Goal: Task Accomplishment & Management: Complete application form

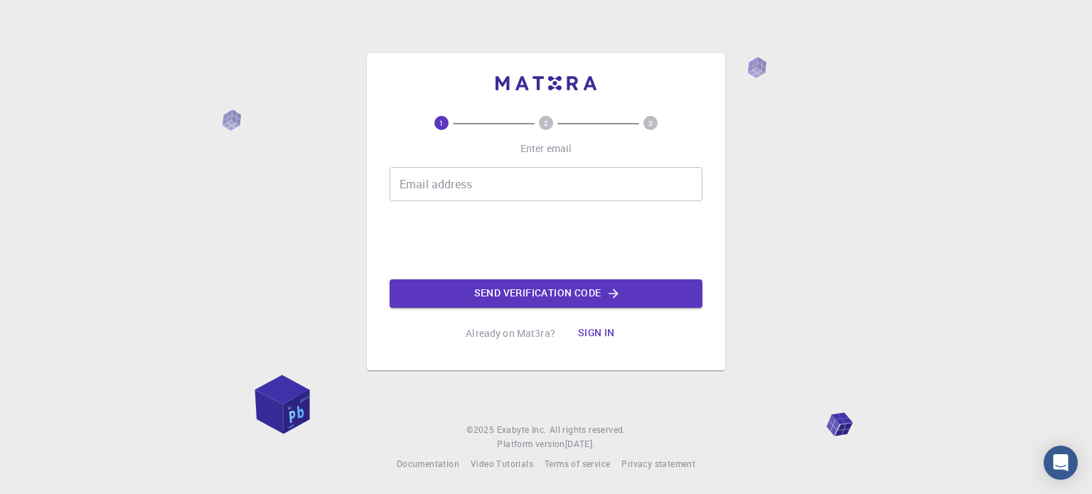
click at [472, 179] on input "Email address" at bounding box center [546, 184] width 313 height 34
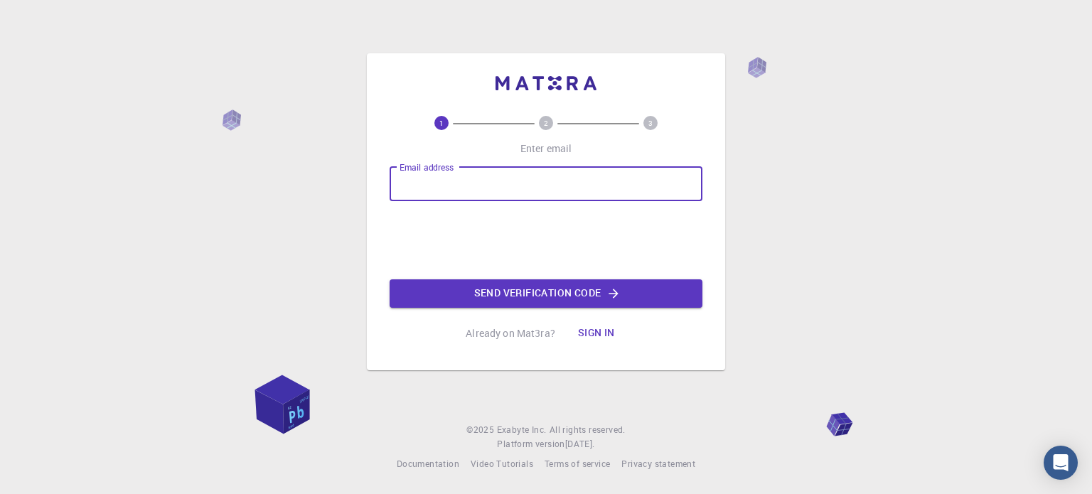
click at [486, 192] on input "Email address" at bounding box center [546, 184] width 313 height 34
type input "lucaingles55@gmail.com"
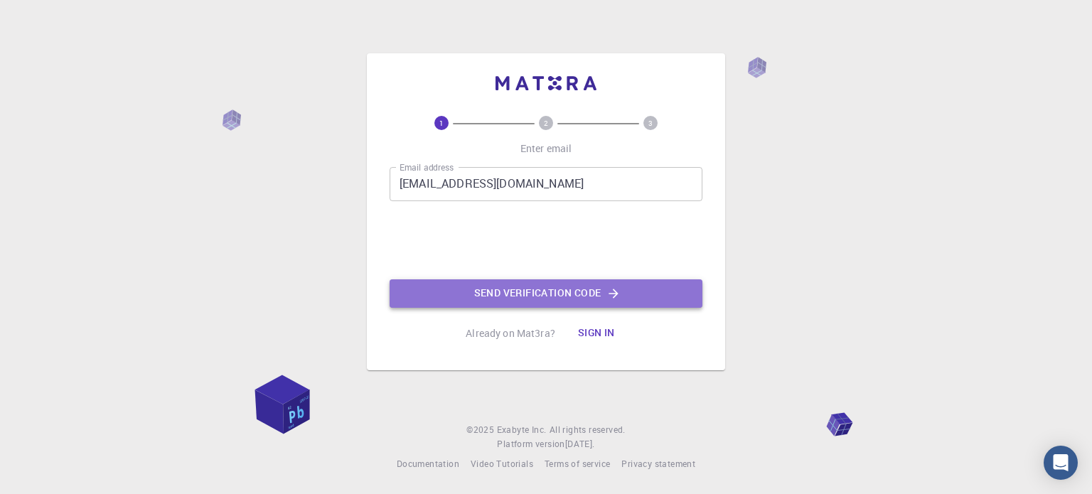
click at [532, 292] on button "Send verification code" at bounding box center [546, 293] width 313 height 28
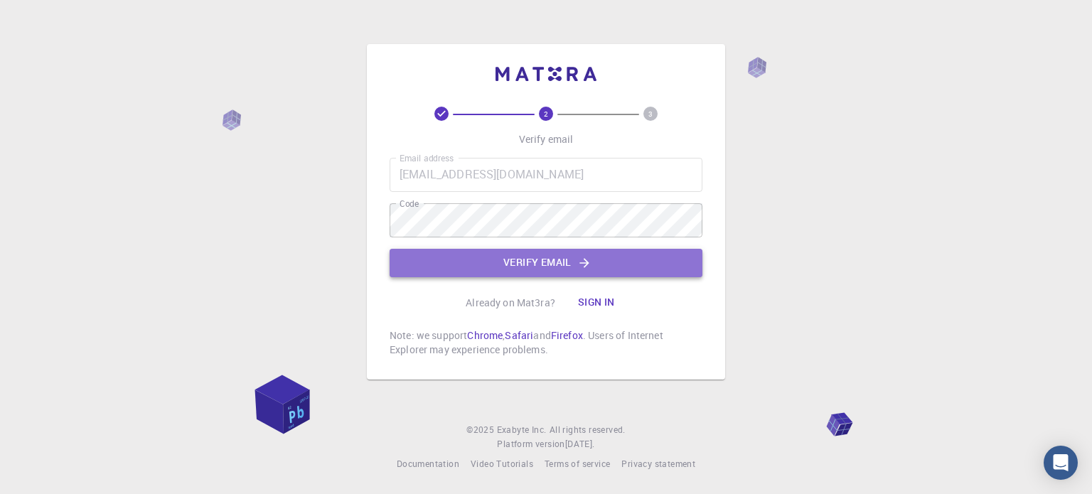
click at [523, 250] on button "Verify email" at bounding box center [546, 263] width 313 height 28
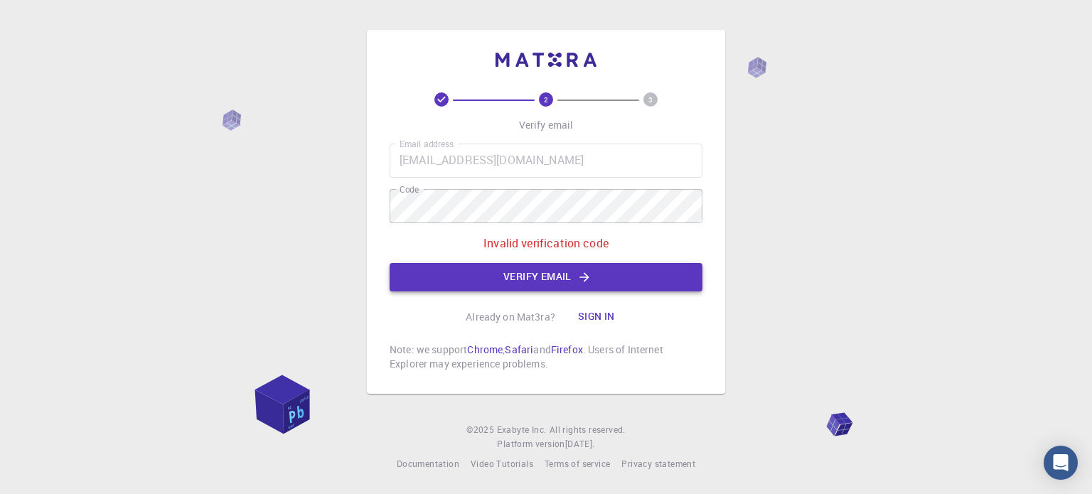
click at [537, 272] on button "Verify email" at bounding box center [546, 277] width 313 height 28
click at [378, 203] on div "2 3 Verify email Email address lucaingles55@gmail.com Email address Code Code I…" at bounding box center [546, 212] width 358 height 364
click at [478, 270] on button "Verify email" at bounding box center [546, 277] width 313 height 28
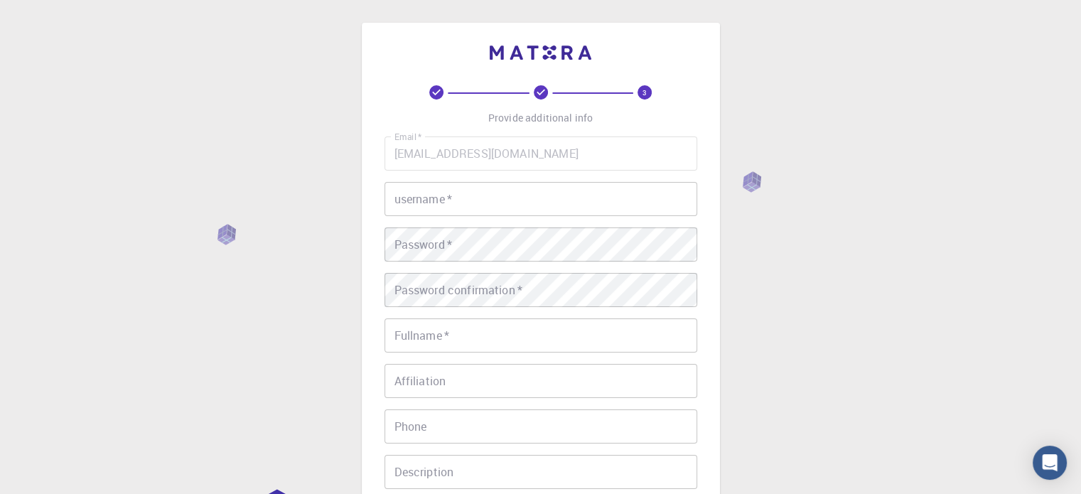
click at [450, 218] on div "Email   * lucaingles55@gmail.com Email   * username   * username   * Password  …" at bounding box center [541, 331] width 313 height 391
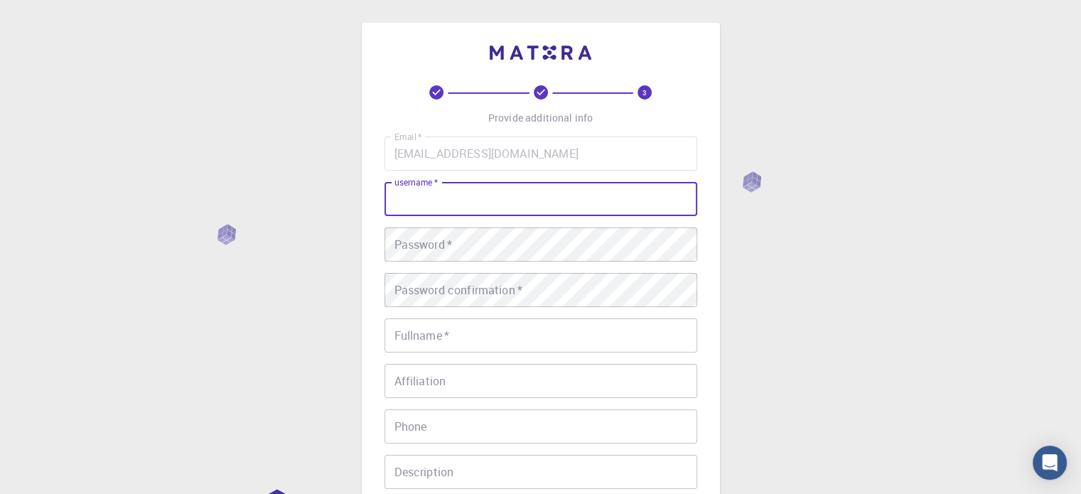
click at [444, 197] on input "username   *" at bounding box center [541, 199] width 313 height 34
type input "luca.loffi"
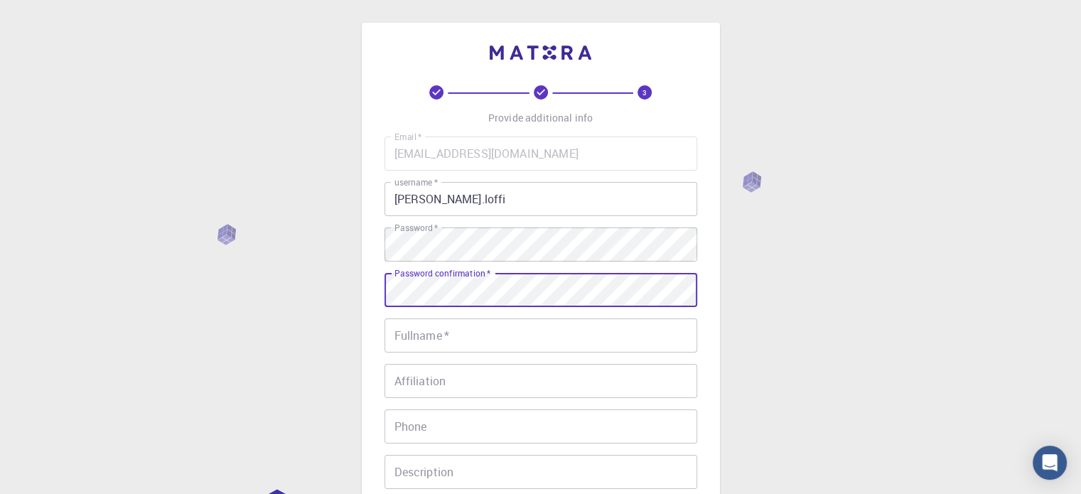
click at [453, 338] on input "Fullname   *" at bounding box center [541, 335] width 313 height 34
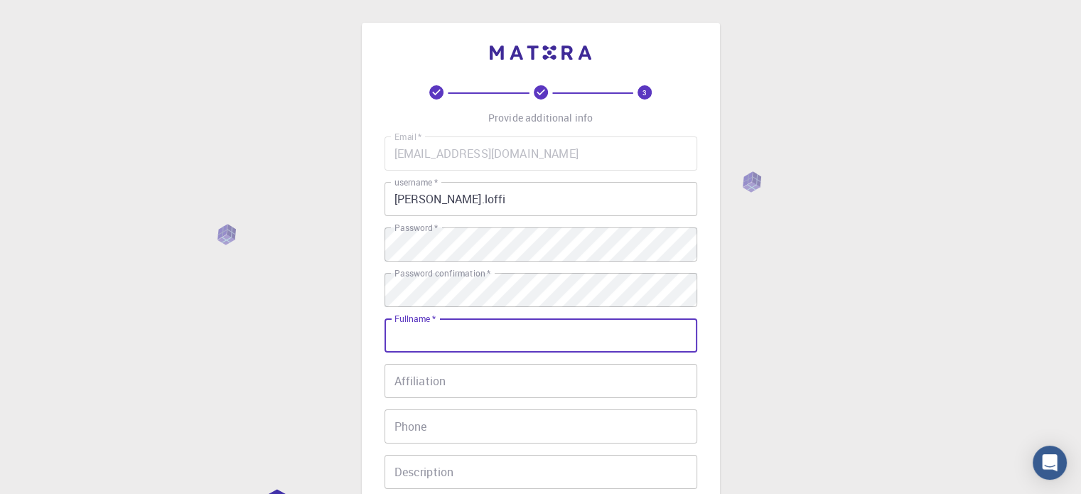
scroll to position [53, 0]
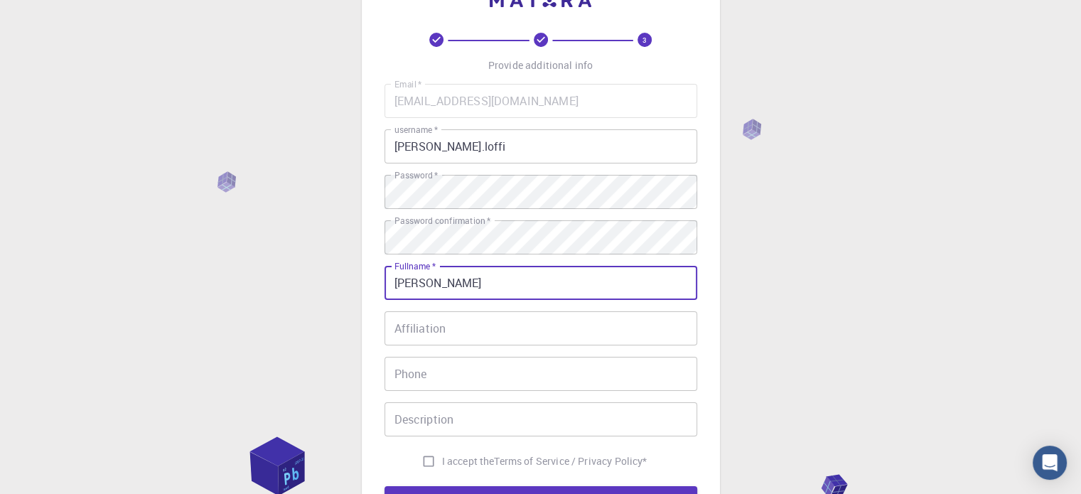
type input "[PERSON_NAME]"
type input "01133814623"
click at [489, 332] on input "Affiliation" at bounding box center [541, 328] width 313 height 34
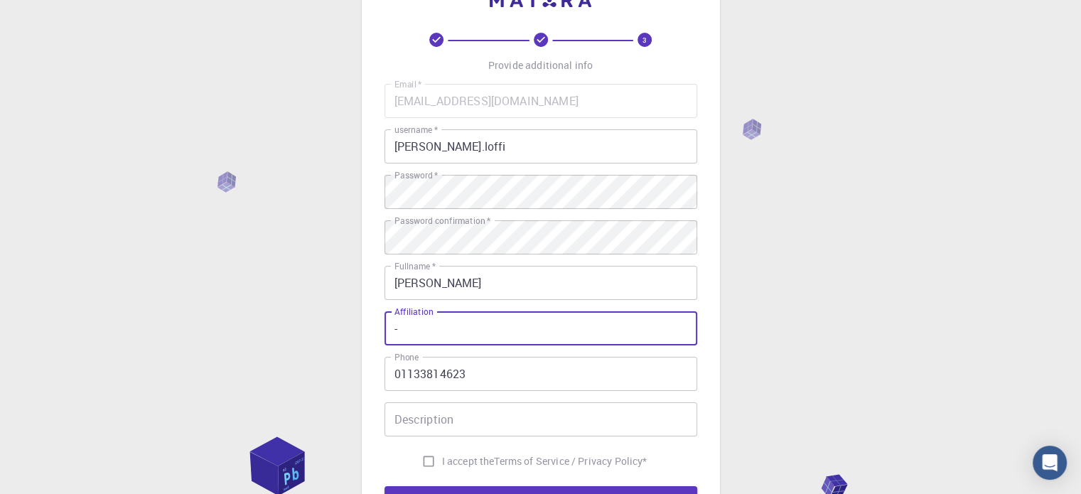
scroll to position [229, 0]
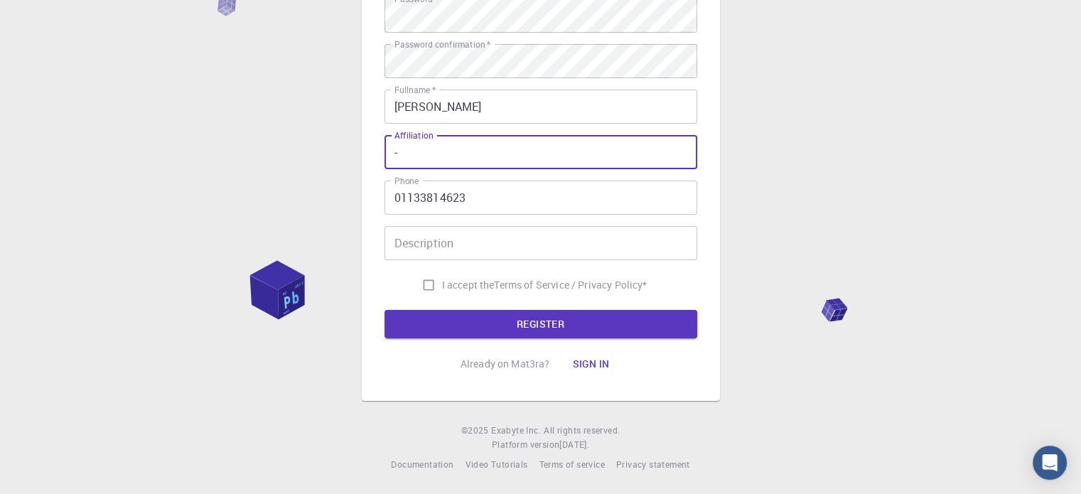
type input "-"
drag, startPoint x: 458, startPoint y: 262, endPoint x: 450, endPoint y: 258, distance: 8.9
click at [450, 258] on div "Email   * lucaingles55@gmail.com Email   * username   * luca.loffi username   *…" at bounding box center [541, 103] width 313 height 391
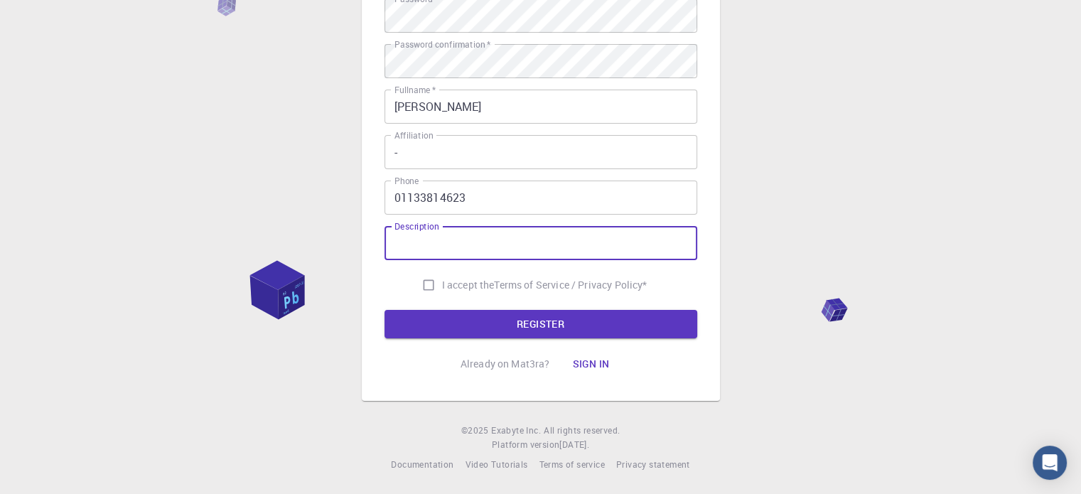
click at [450, 258] on input "Description" at bounding box center [541, 243] width 313 height 34
type input "hey"
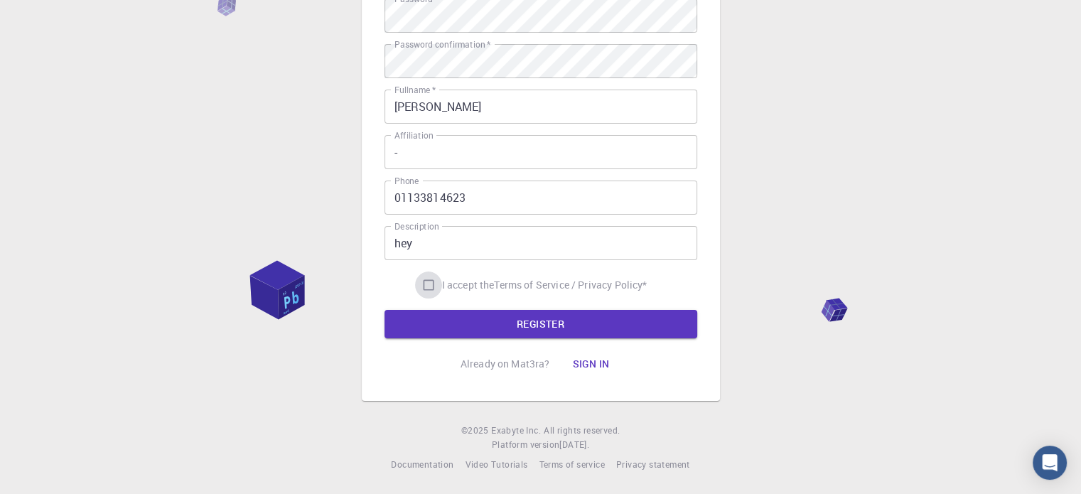
click at [429, 281] on input "I accept the Terms of Service / Privacy Policy *" at bounding box center [428, 285] width 27 height 27
checkbox input "true"
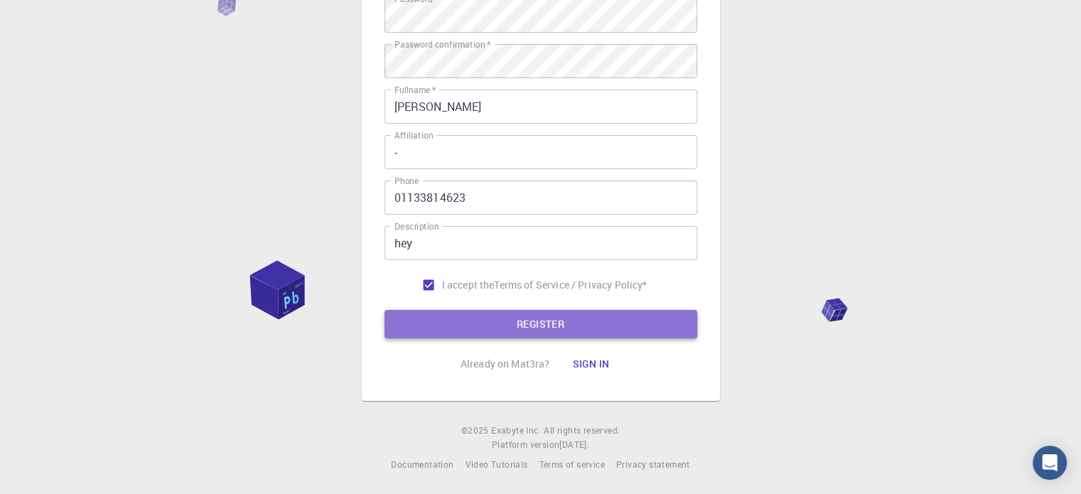
click at [480, 321] on button "REGISTER" at bounding box center [541, 324] width 313 height 28
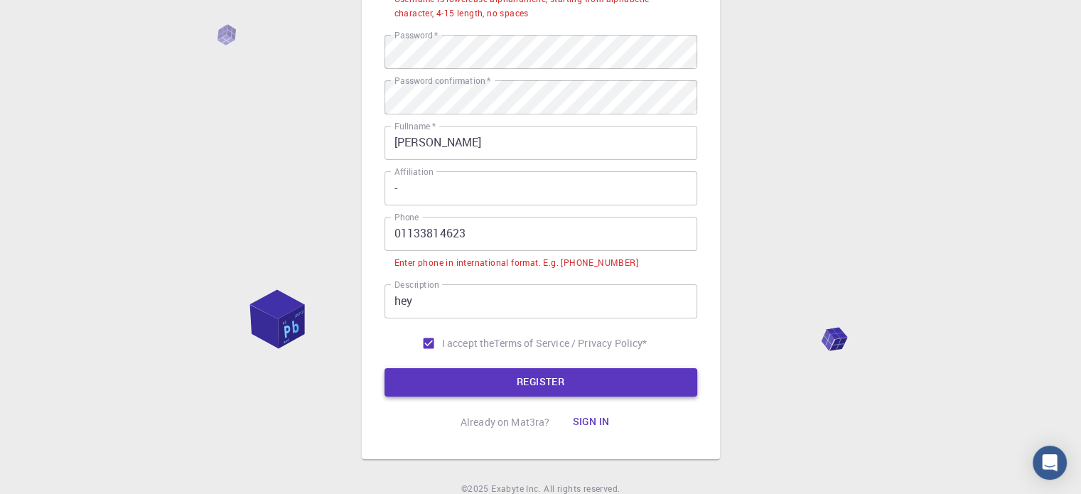
scroll to position [265, 0]
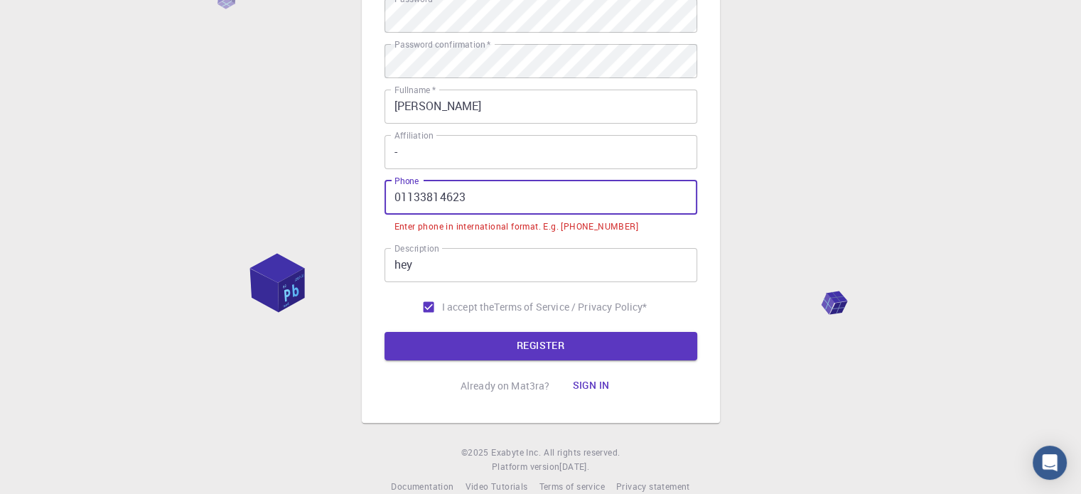
click at [401, 203] on input "01133814623" at bounding box center [541, 198] width 313 height 34
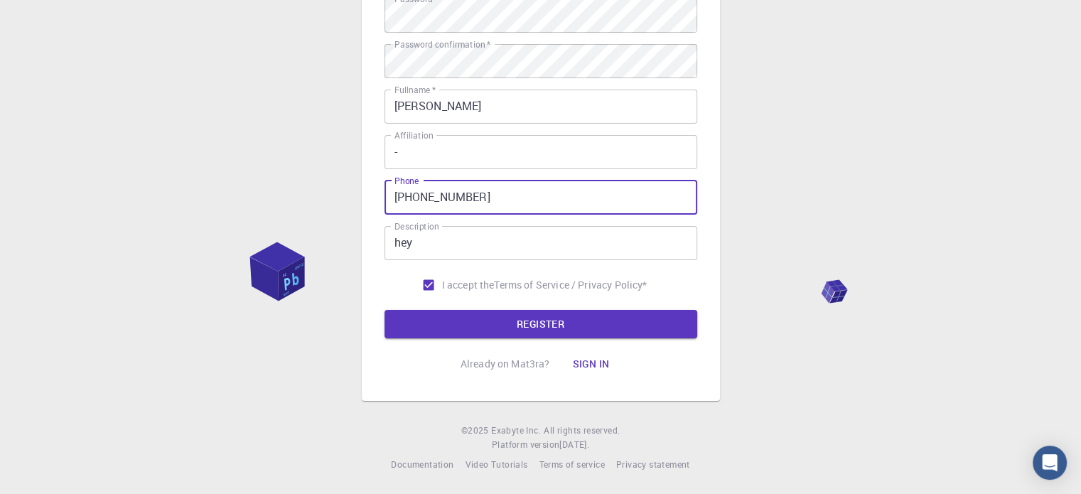
type input "+541133814623"
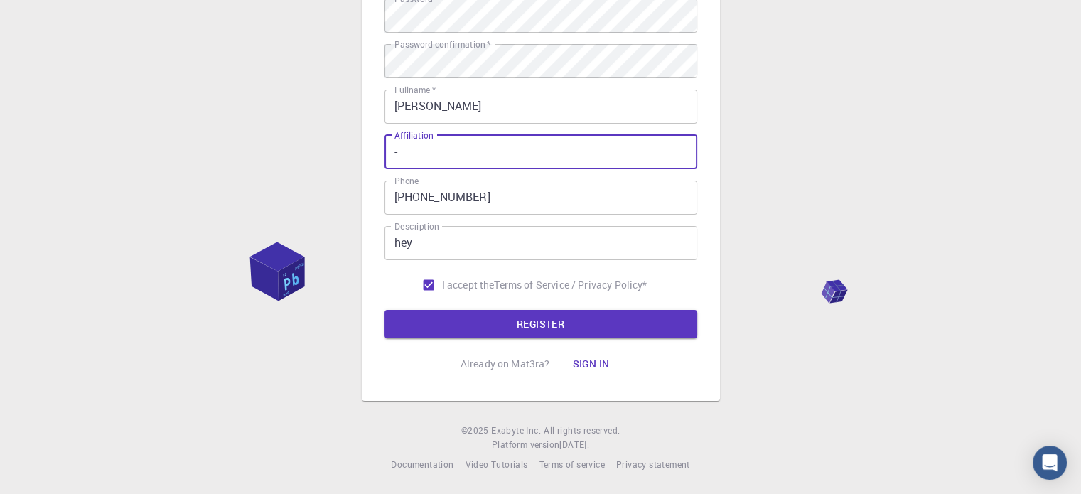
click at [432, 148] on input "-" at bounding box center [541, 152] width 313 height 34
type input "askdasd"
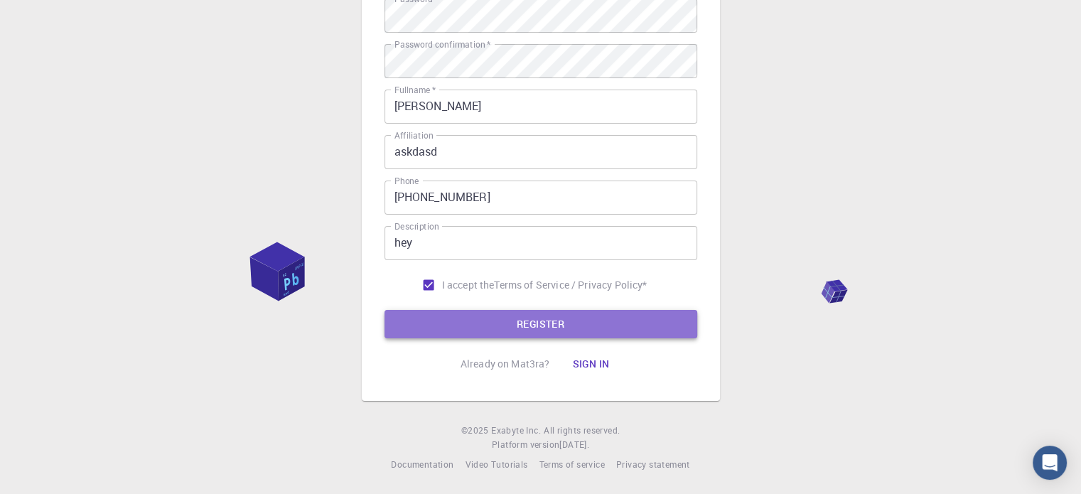
click at [496, 326] on button "REGISTER" at bounding box center [541, 324] width 313 height 28
click at [547, 317] on button "REGISTER" at bounding box center [541, 324] width 313 height 28
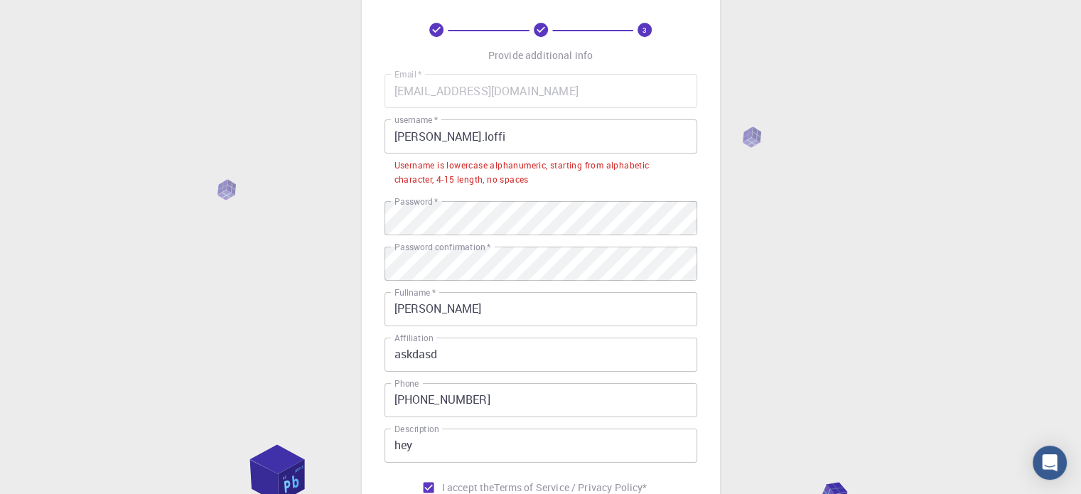
scroll to position [0, 0]
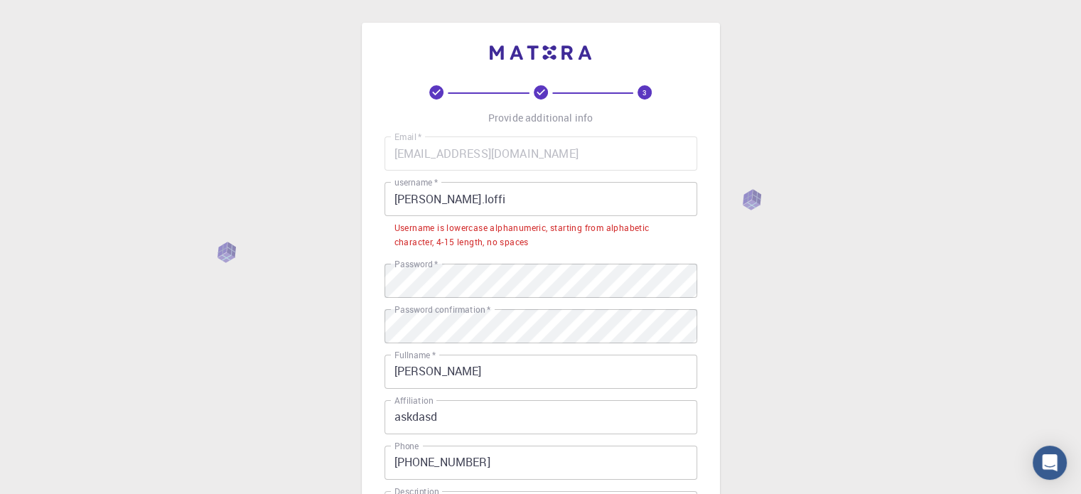
click at [421, 196] on input "luca.loffi" at bounding box center [541, 199] width 313 height 34
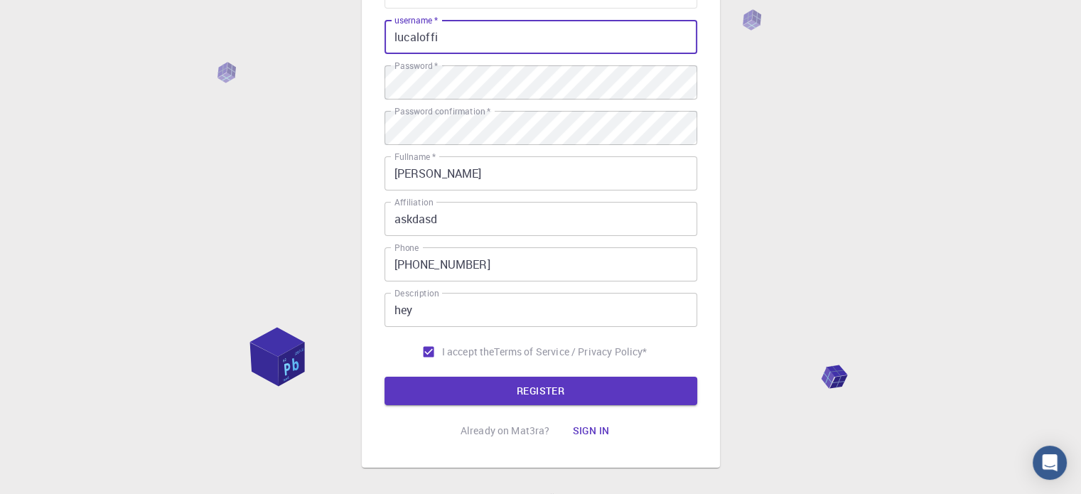
scroll to position [213, 0]
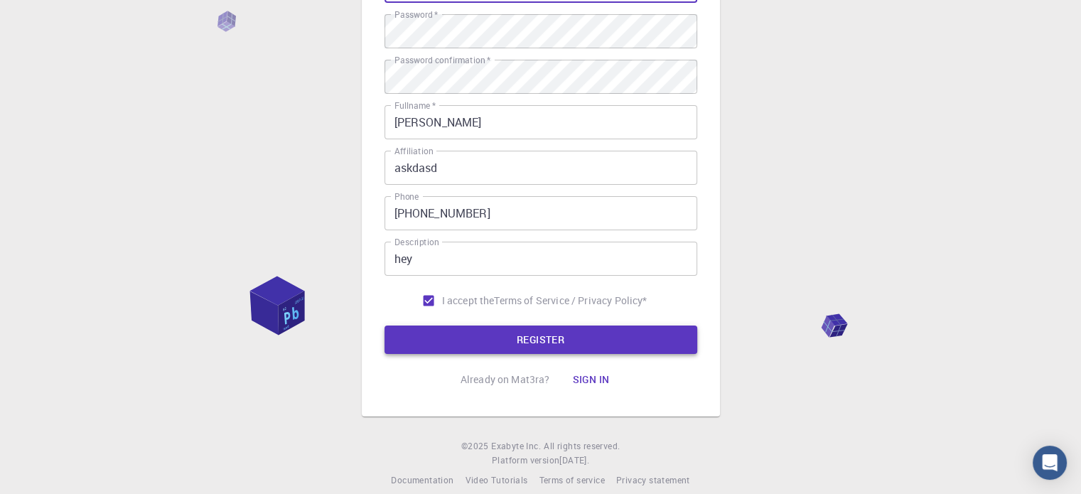
type input "lucaloffi"
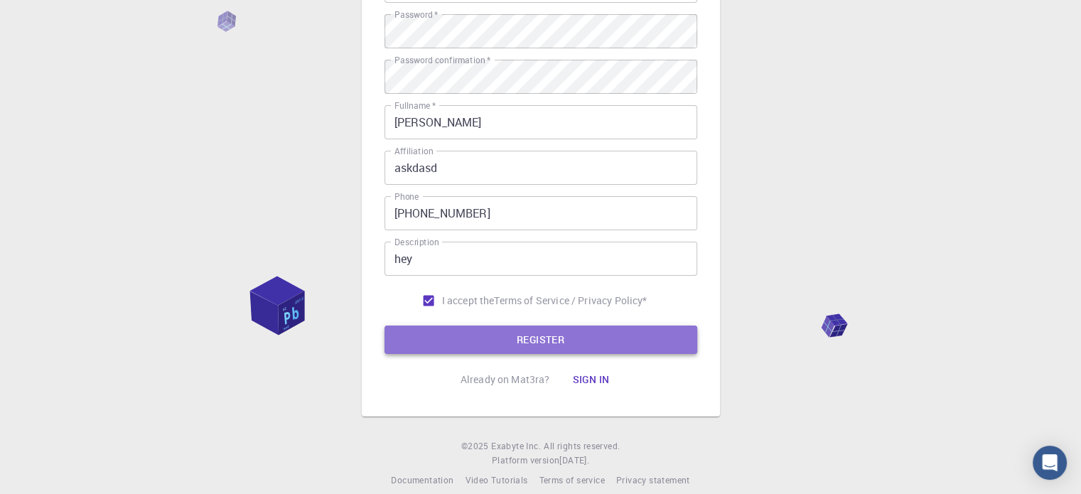
click at [650, 338] on button "REGISTER" at bounding box center [541, 340] width 313 height 28
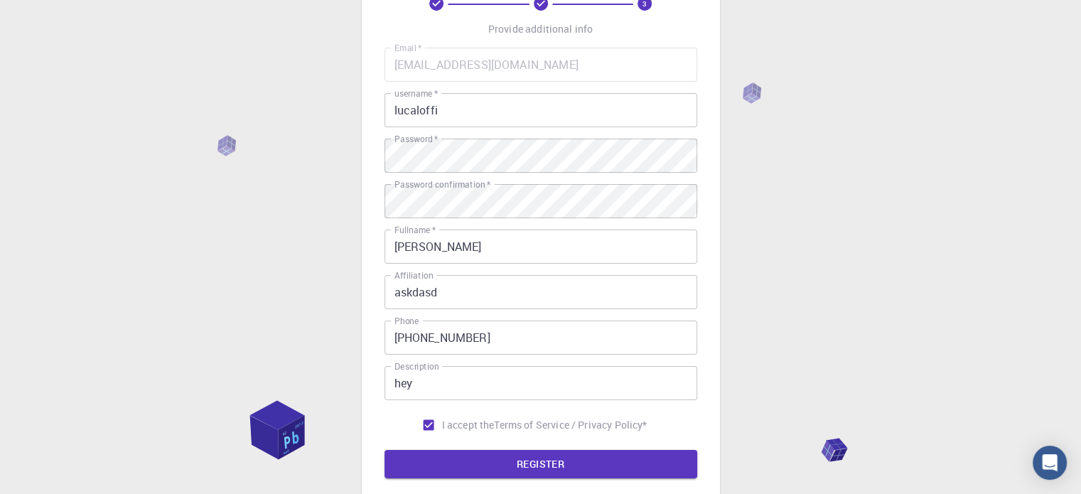
scroll to position [87, 0]
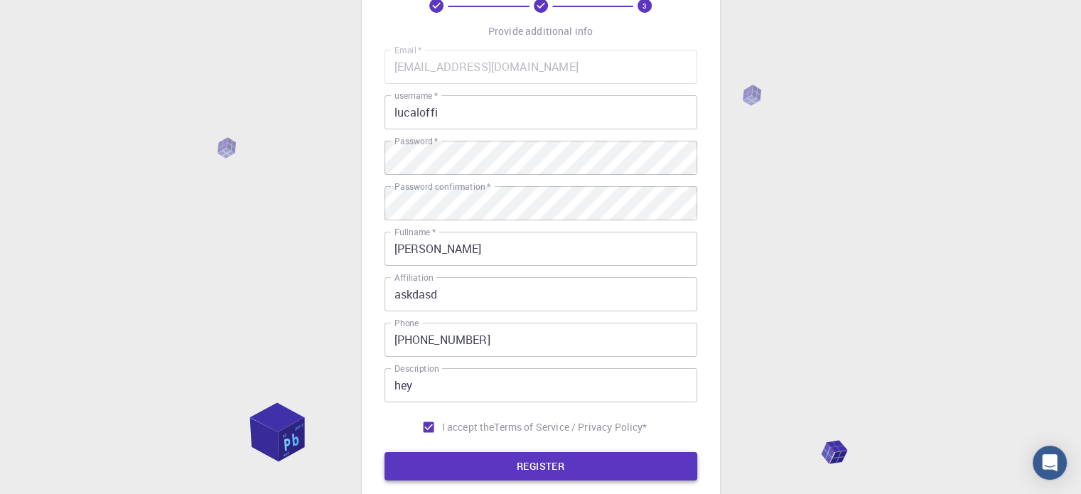
click at [555, 468] on button "REGISTER" at bounding box center [541, 466] width 313 height 28
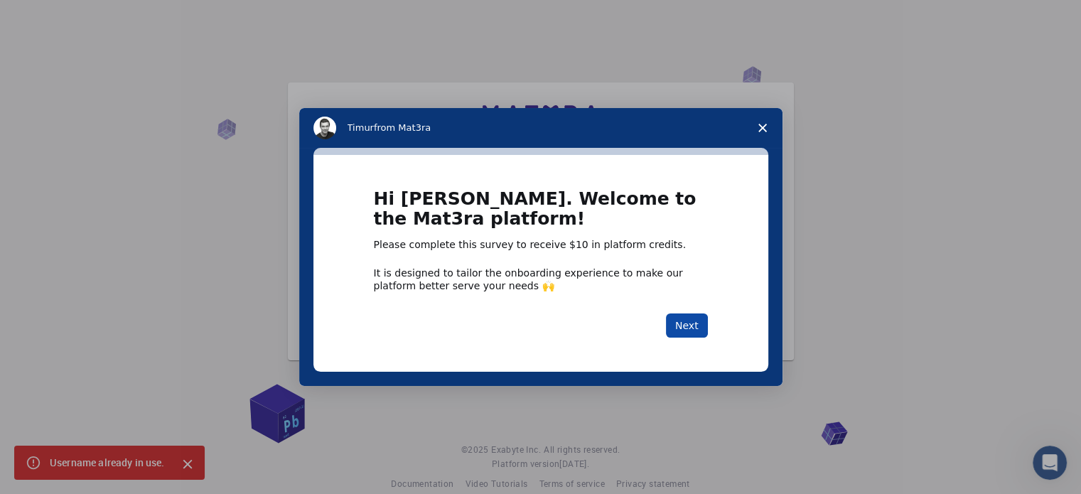
click at [697, 320] on button "Next" at bounding box center [687, 326] width 42 height 24
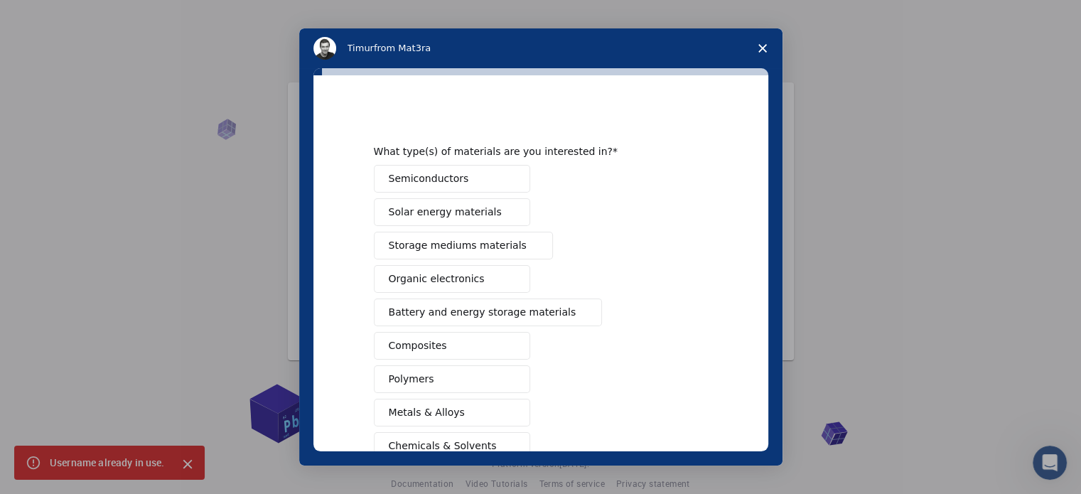
click at [496, 207] on button "Solar energy materials" at bounding box center [452, 212] width 156 height 28
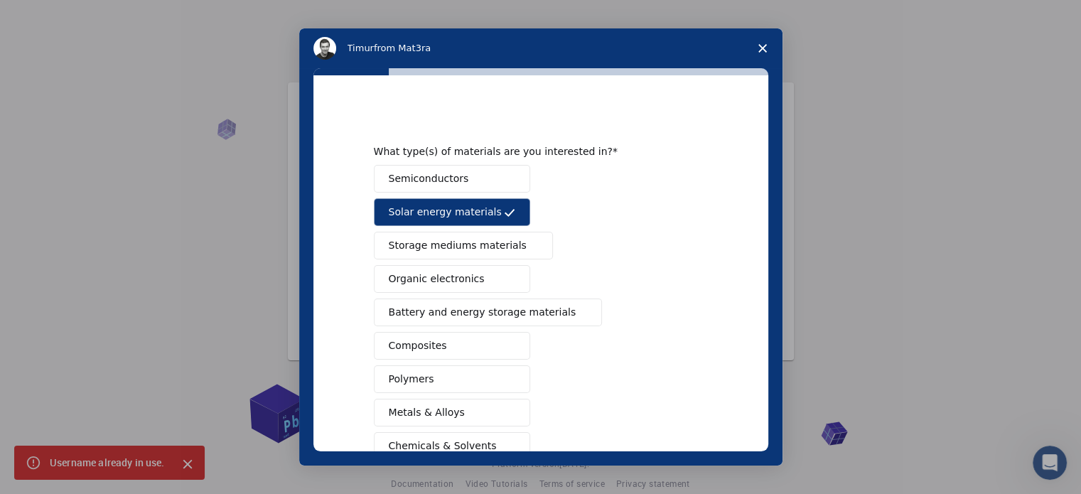
click at [504, 178] on span "Intercom messenger" at bounding box center [509, 178] width 11 height 11
click at [486, 282] on button "Organic electronics" at bounding box center [452, 279] width 156 height 28
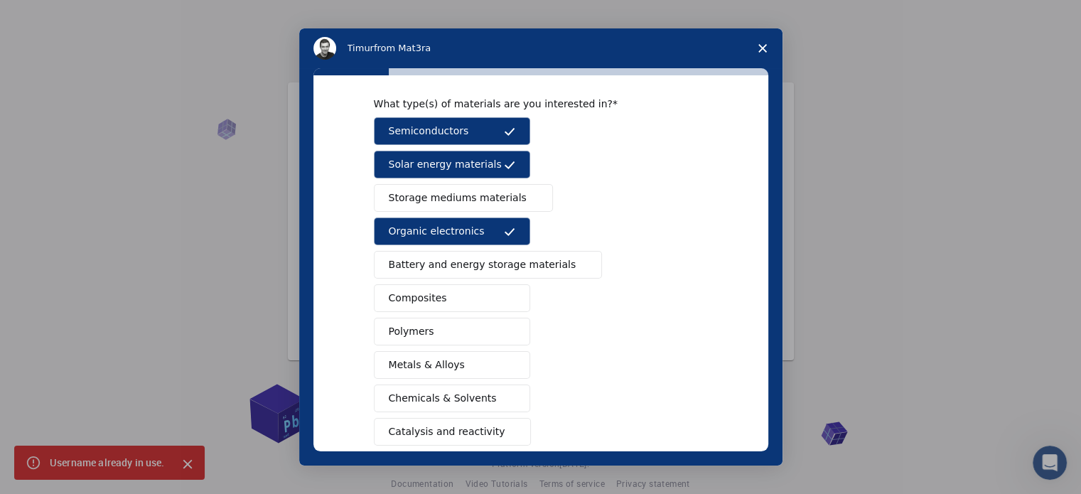
scroll to position [71, 0]
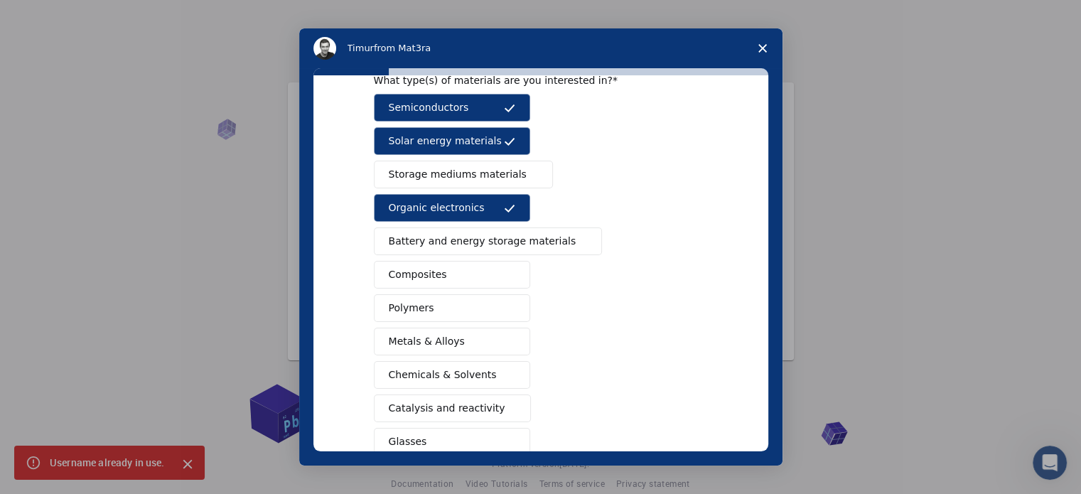
click at [496, 304] on button "Polymers" at bounding box center [452, 308] width 156 height 28
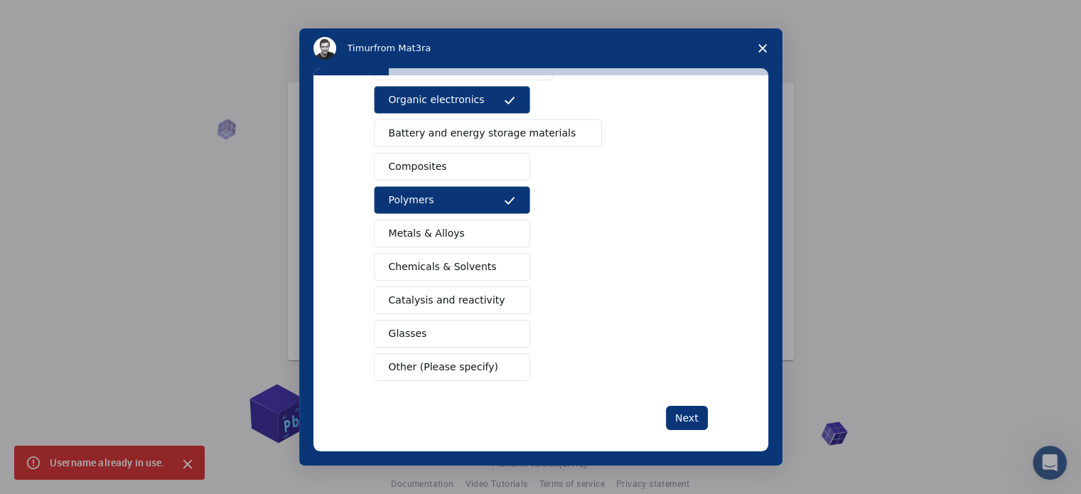
scroll to position [188, 0]
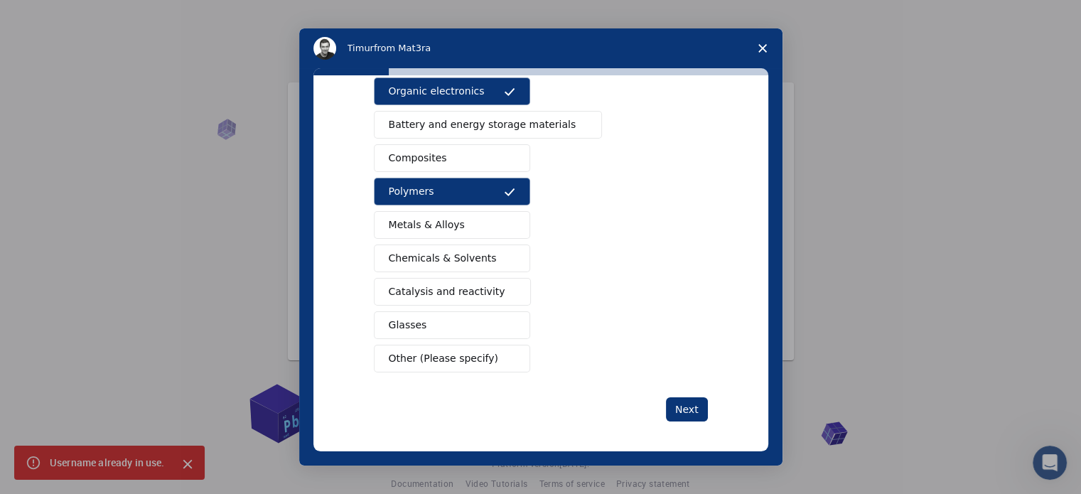
click at [472, 294] on span "Catalysis and reactivity" at bounding box center [447, 291] width 117 height 15
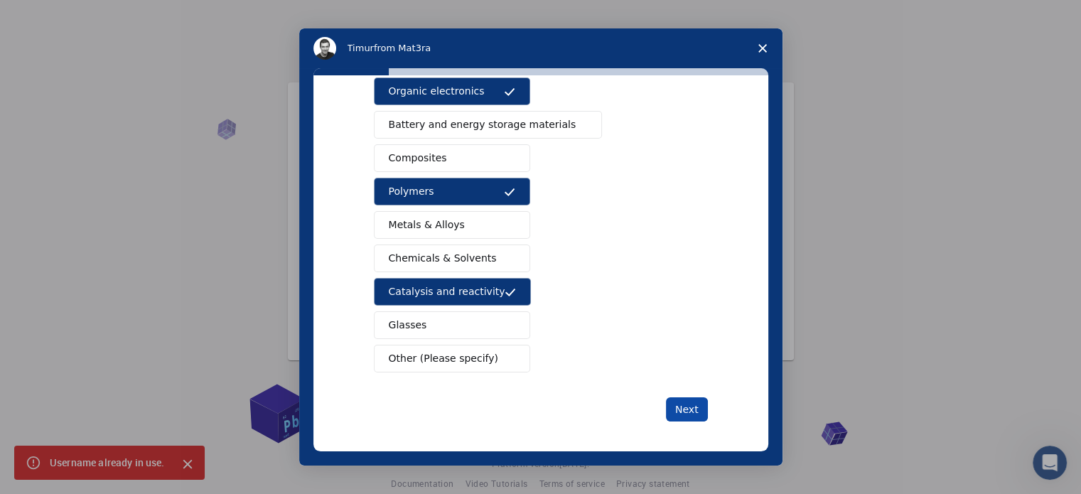
click at [671, 409] on button "Next" at bounding box center [687, 409] width 42 height 24
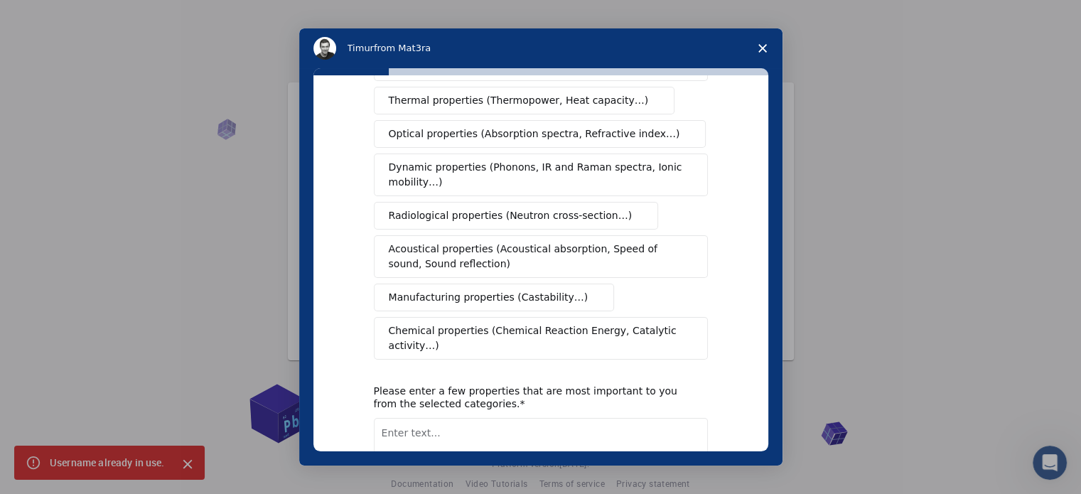
scroll to position [0, 0]
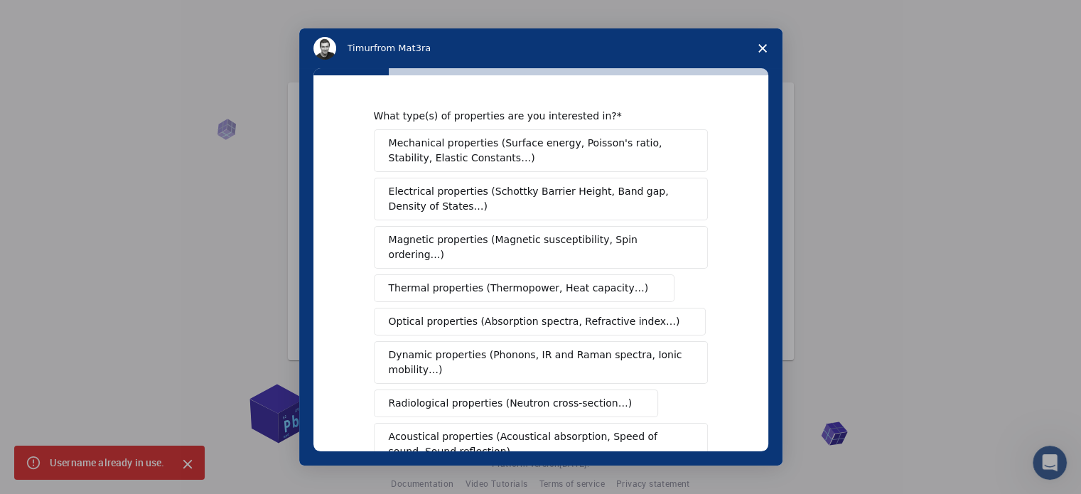
click at [454, 281] on span "Thermal properties (Thermopower, Heat capacity…)" at bounding box center [519, 288] width 260 height 15
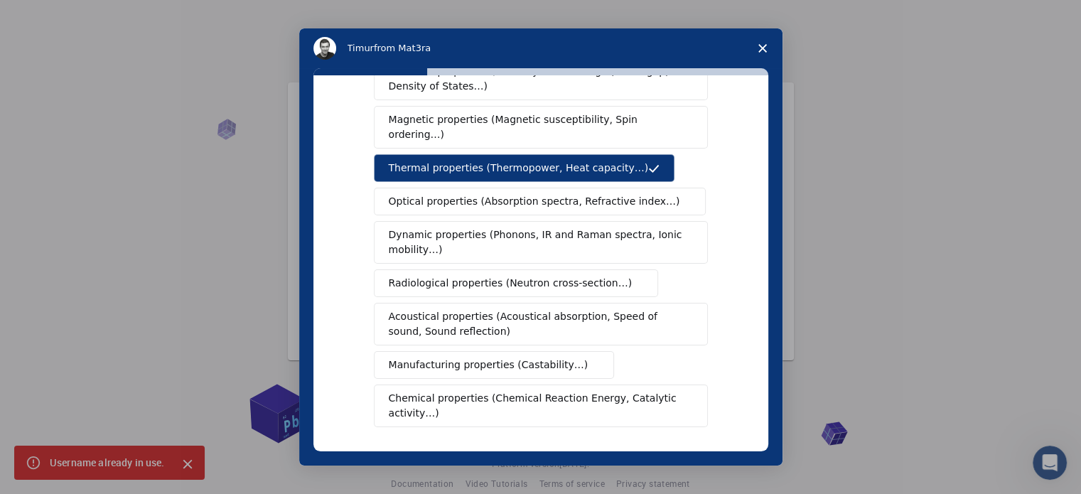
scroll to position [142, 0]
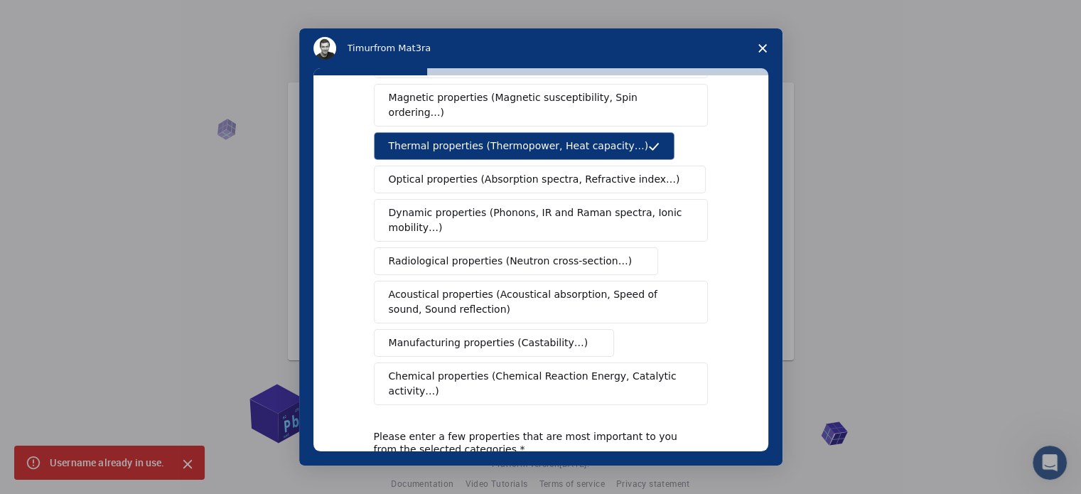
click at [520, 334] on button "Manufacturing properties (Castability…)" at bounding box center [494, 343] width 241 height 28
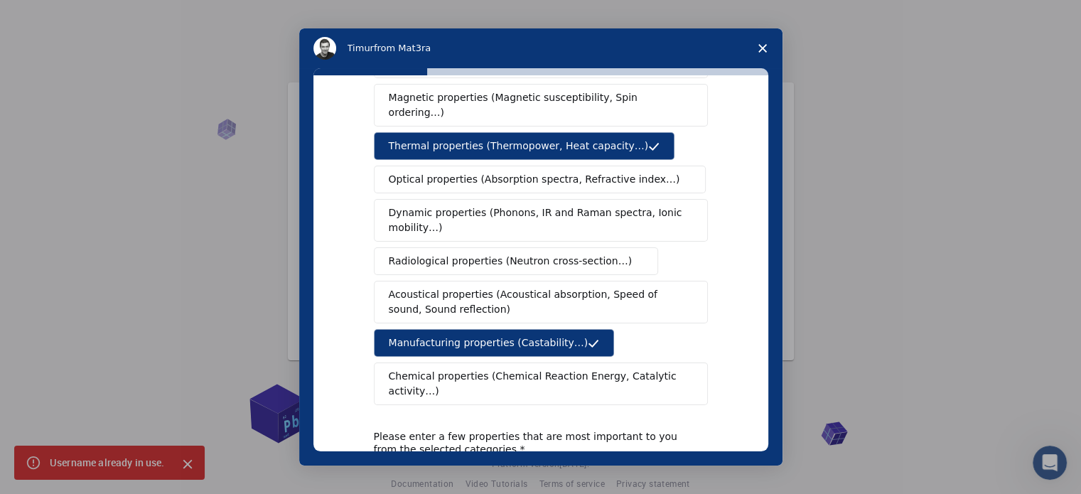
click at [549, 369] on span "Chemical properties (Chemical Reaction Energy, Catalytic activity…)" at bounding box center [536, 384] width 294 height 30
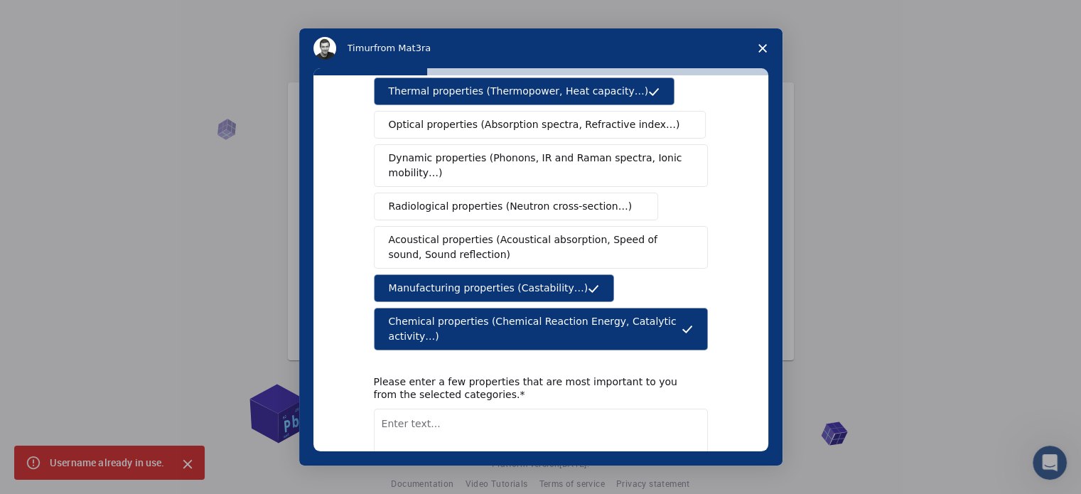
scroll to position [262, 0]
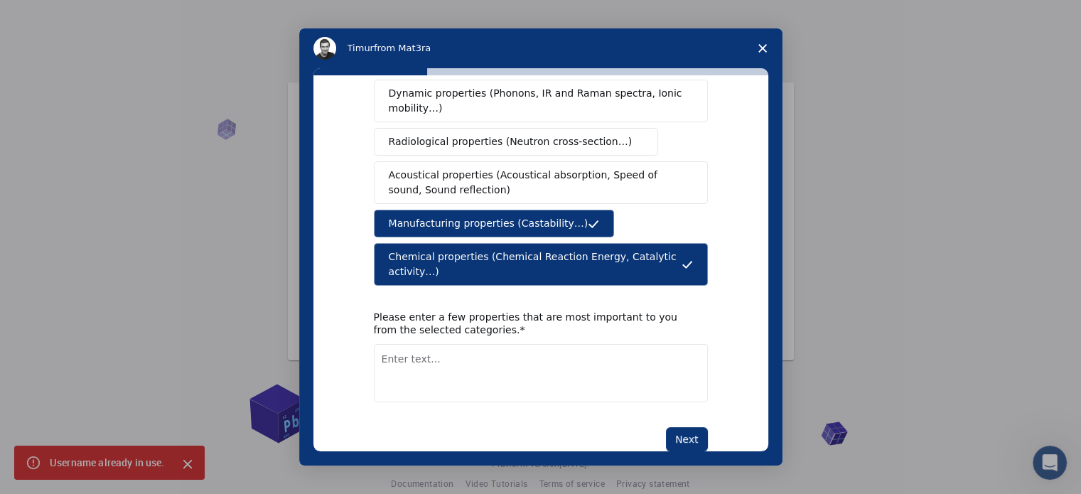
click at [678, 427] on button "Next" at bounding box center [687, 439] width 42 height 24
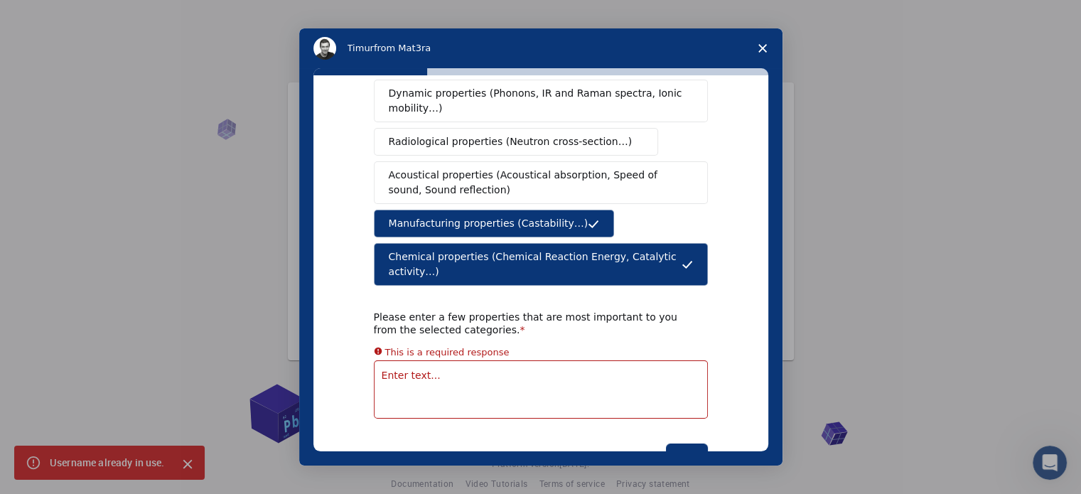
click at [576, 360] on textarea "Enter text..." at bounding box center [541, 389] width 334 height 58
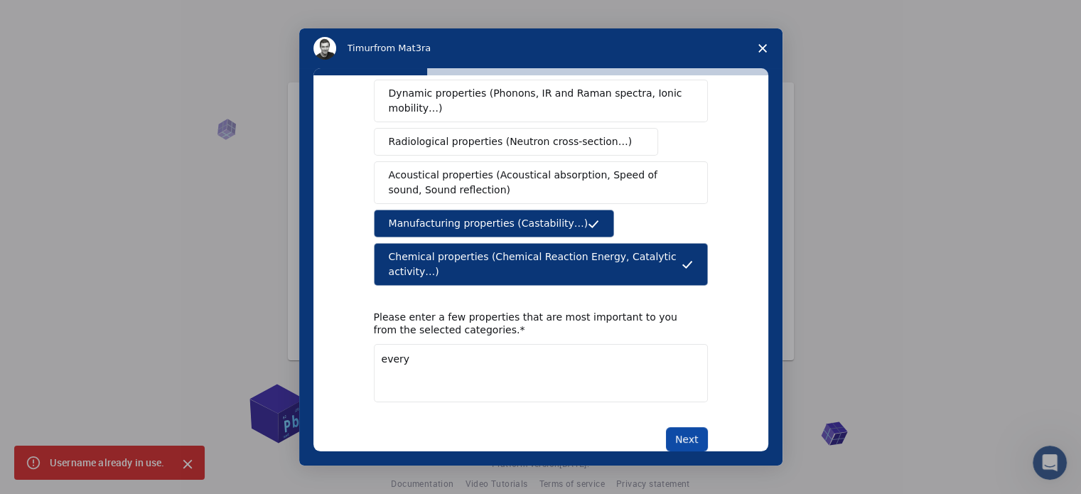
type textarea "every"
click at [691, 427] on button "Next" at bounding box center [687, 439] width 42 height 24
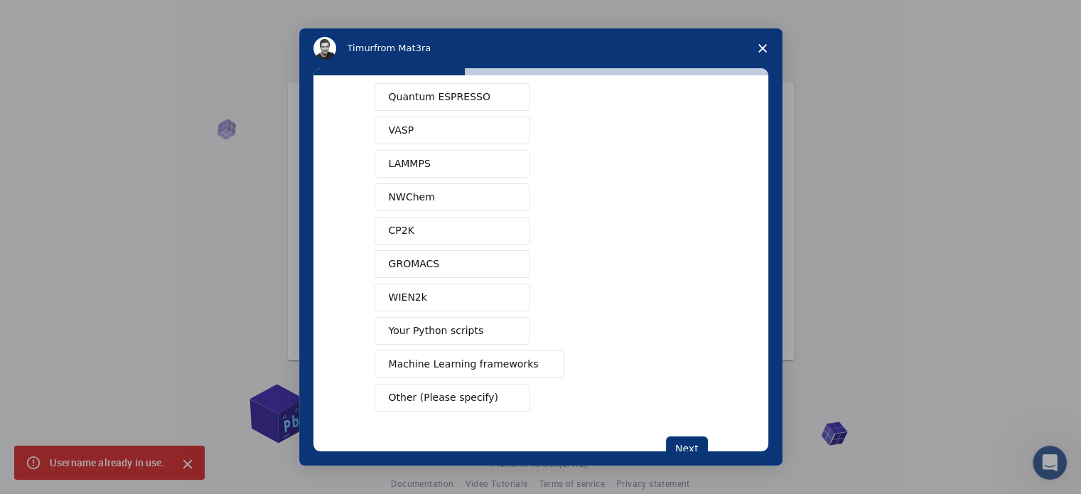
scroll to position [71, 0]
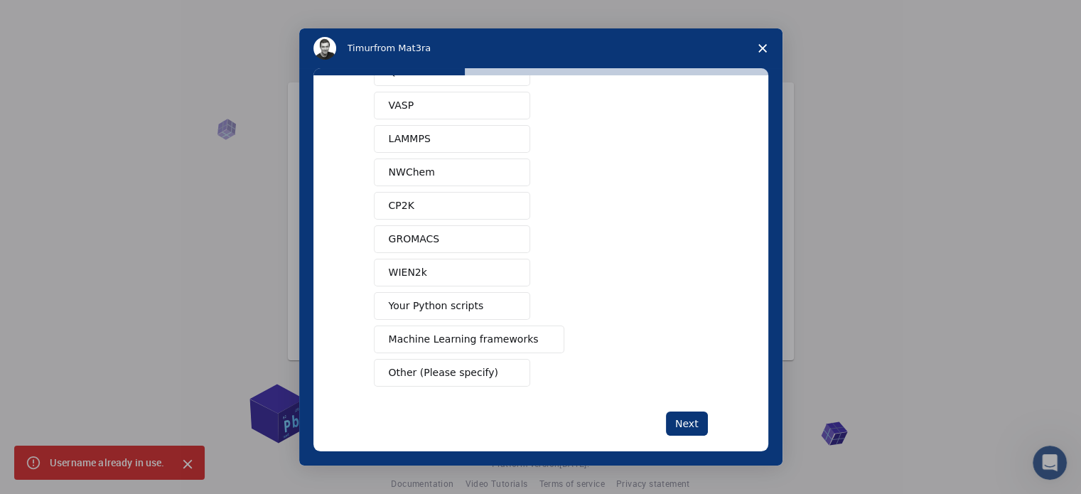
click at [493, 335] on span "Machine Learning frameworks" at bounding box center [464, 339] width 150 height 15
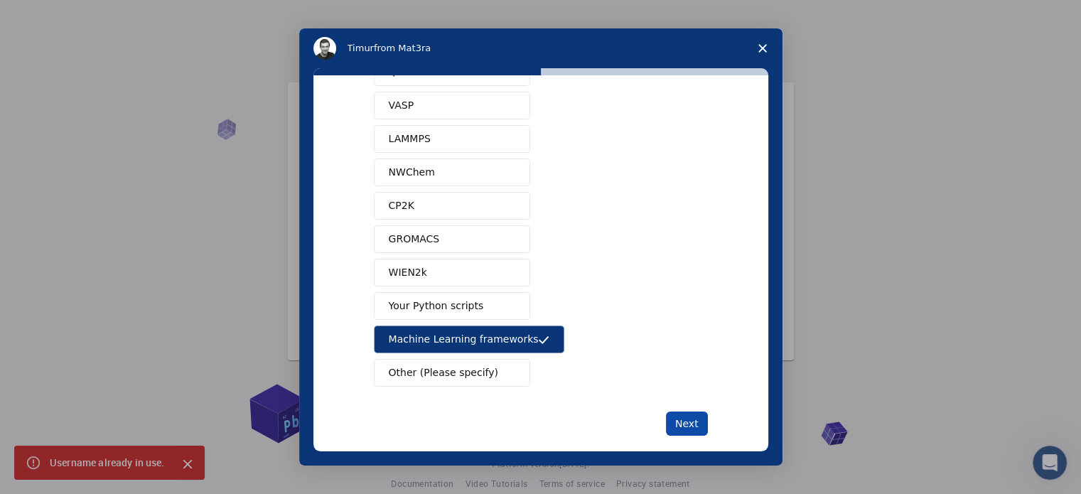
click at [679, 427] on button "Next" at bounding box center [687, 424] width 42 height 24
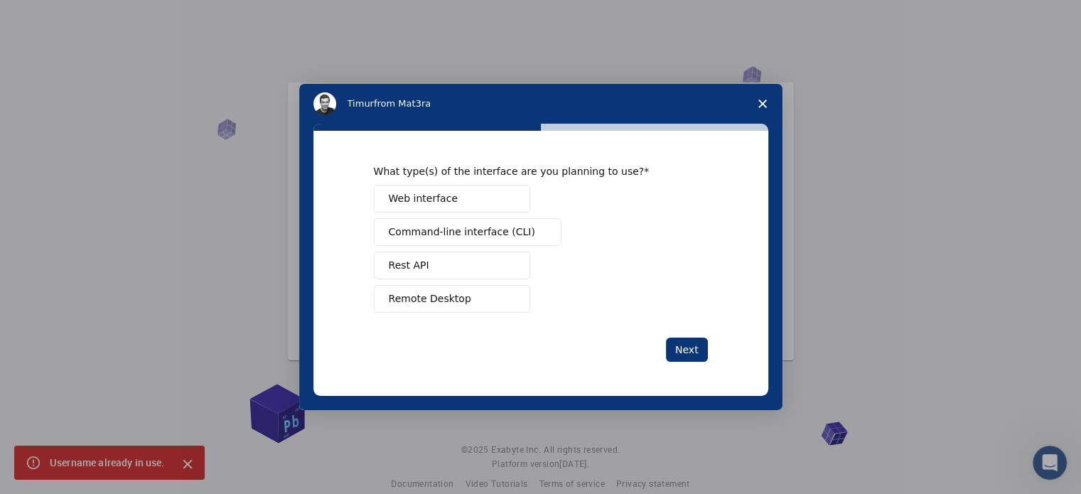
scroll to position [0, 0]
click at [481, 198] on button "Web interface" at bounding box center [452, 199] width 156 height 28
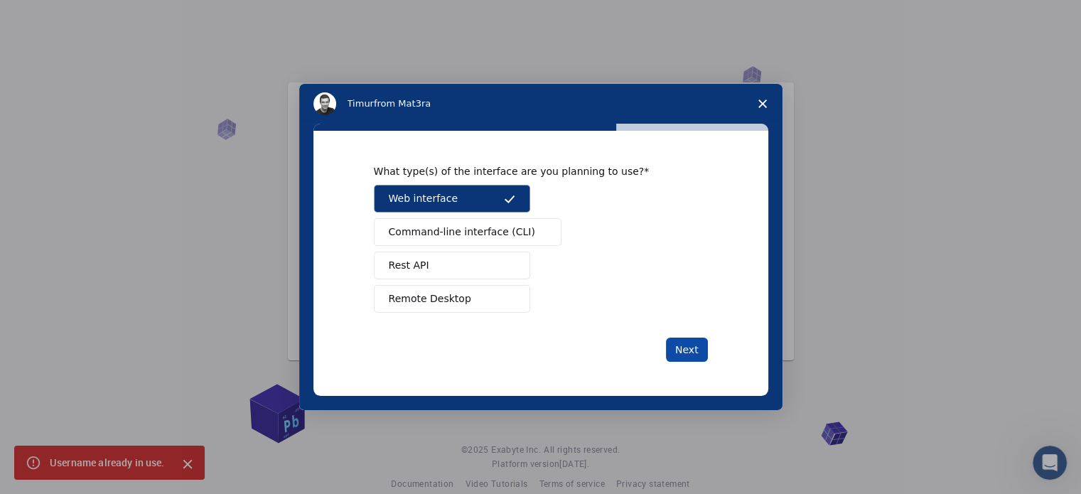
click at [682, 346] on button "Next" at bounding box center [687, 350] width 42 height 24
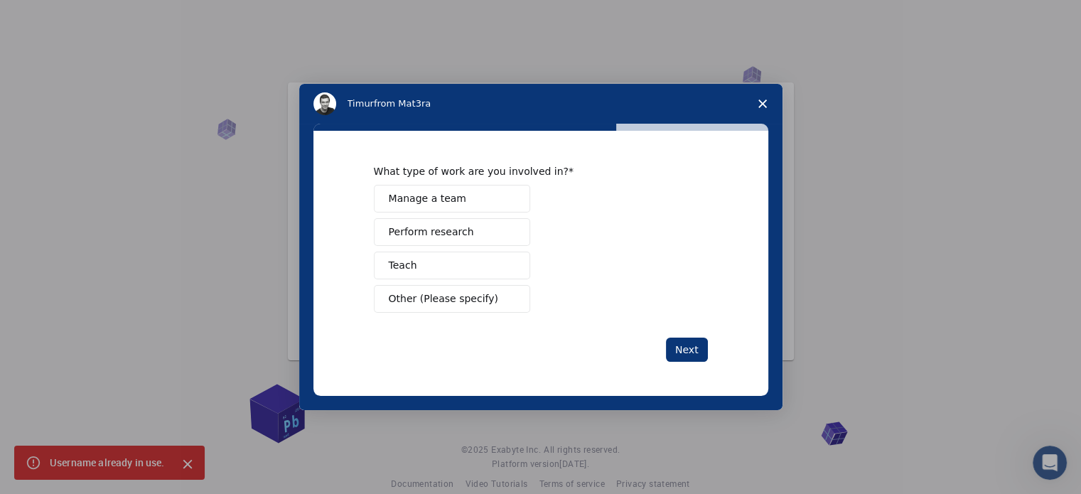
click at [476, 250] on div "Manage a team Perform research Teach Other (Please specify)" at bounding box center [541, 249] width 334 height 128
click at [475, 244] on button "Perform research" at bounding box center [452, 232] width 156 height 28
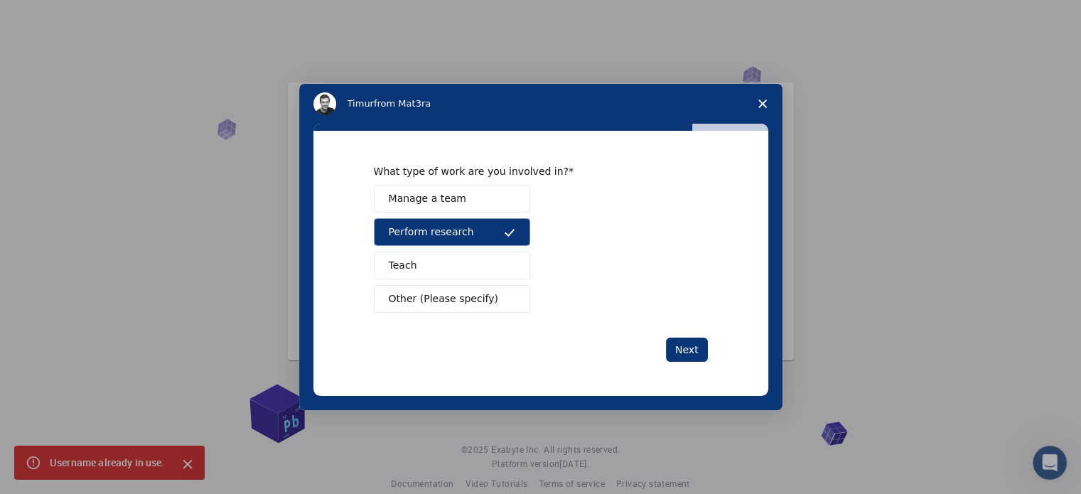
click at [461, 201] on button "Manage a team" at bounding box center [452, 199] width 156 height 28
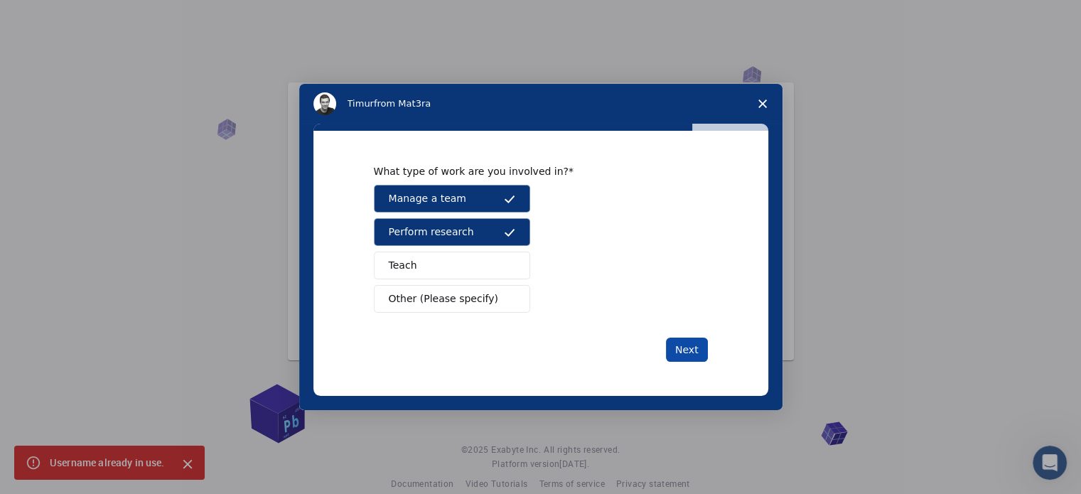
click at [697, 343] on button "Next" at bounding box center [687, 350] width 42 height 24
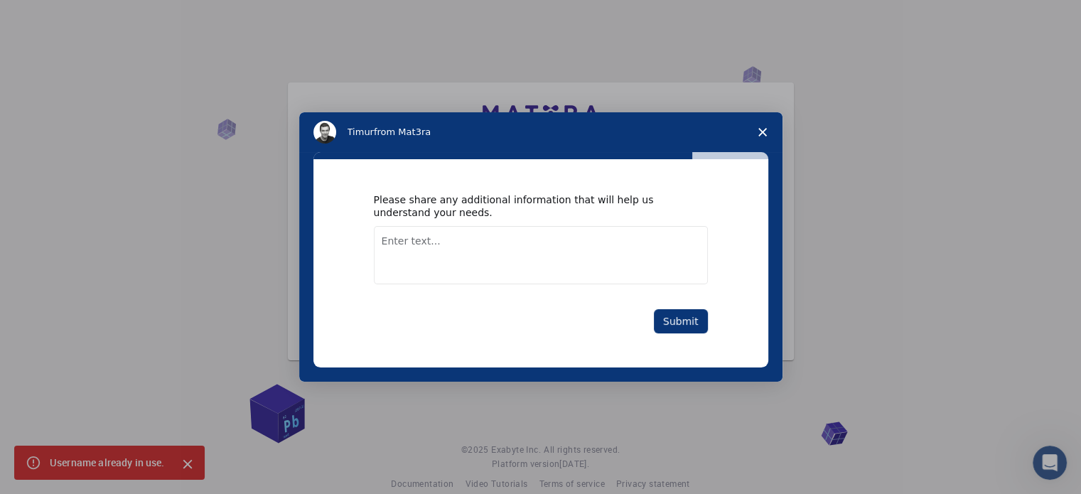
click at [569, 284] on textarea "Enter text..." at bounding box center [541, 255] width 334 height 58
type textarea "no extra"
click at [663, 326] on button "Submit" at bounding box center [681, 321] width 54 height 24
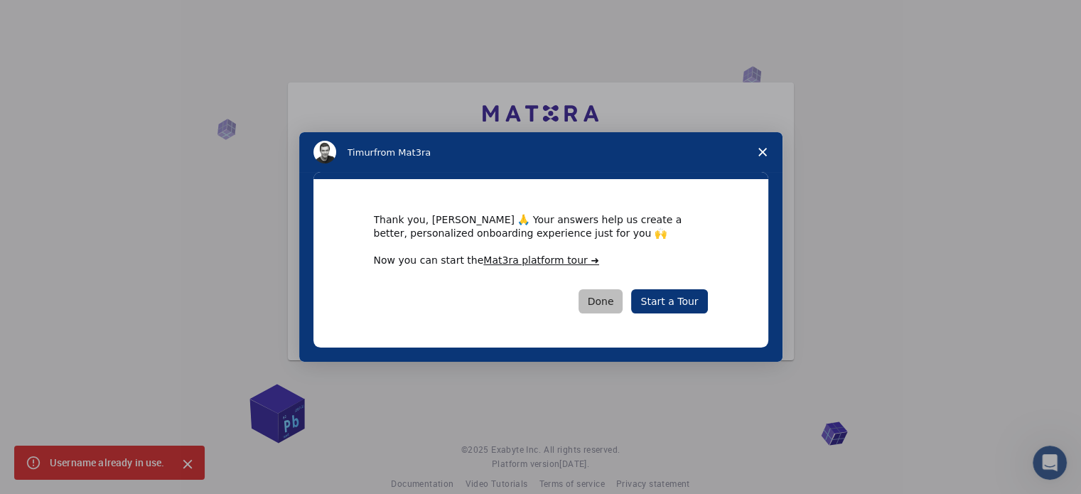
click at [617, 296] on button "Done" at bounding box center [601, 301] width 45 height 24
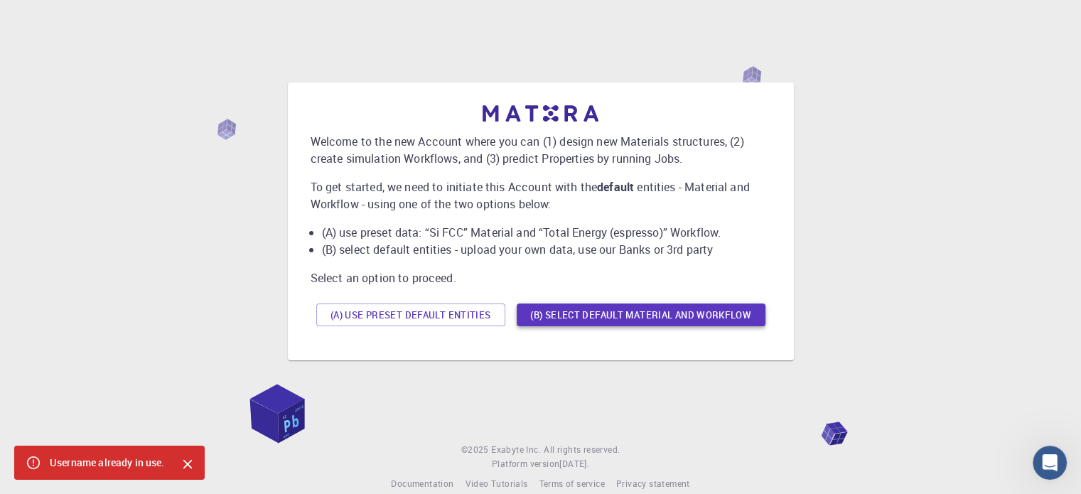
click at [572, 324] on button "(B) Select default material and workflow" at bounding box center [641, 315] width 249 height 23
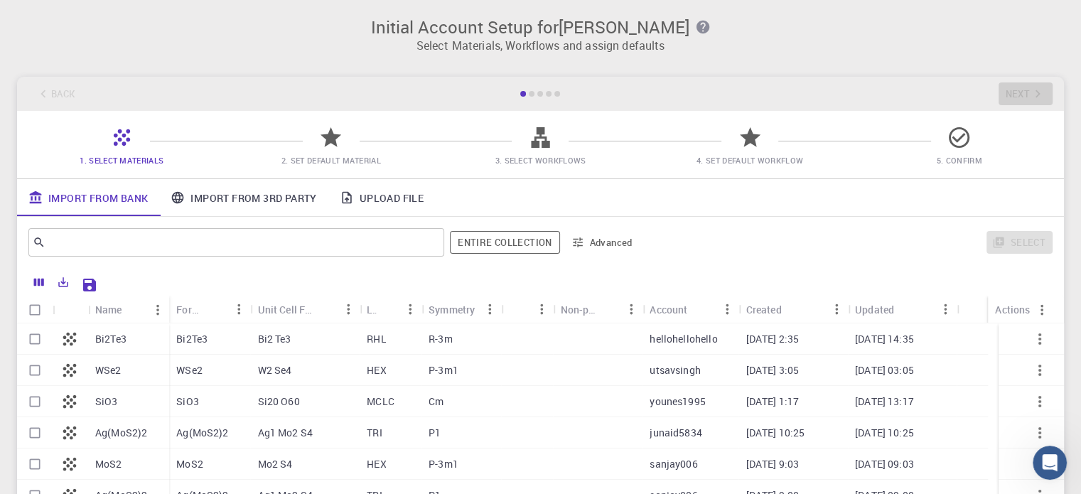
click at [333, 349] on div "Bi2 Te3" at bounding box center [304, 338] width 109 height 31
checkbox input "false"
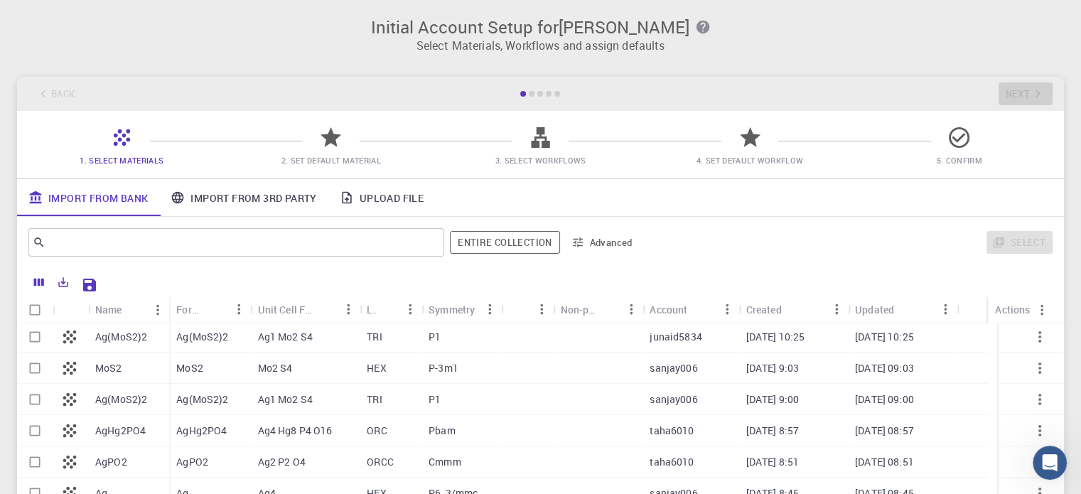
scroll to position [71, 0]
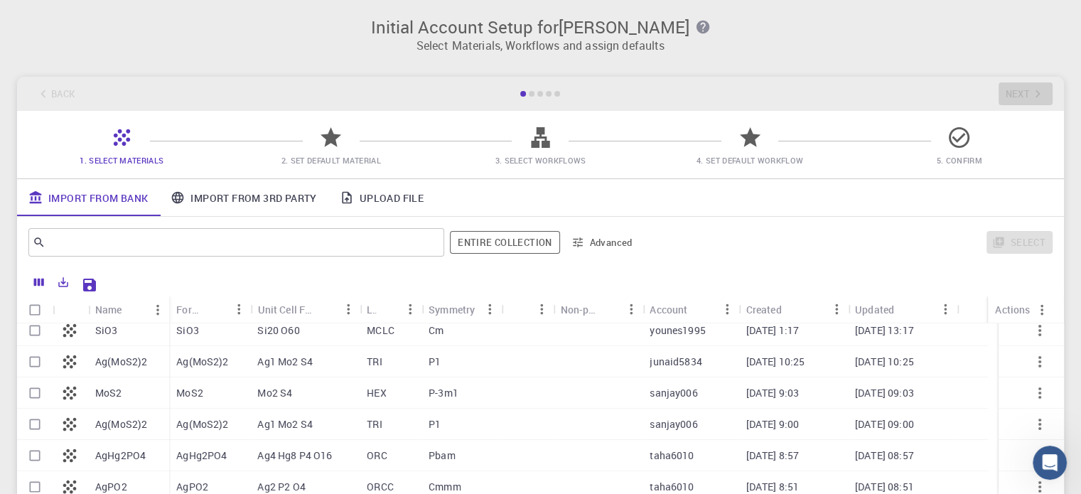
click at [227, 336] on div "SiO3" at bounding box center [209, 330] width 81 height 31
checkbox input "true"
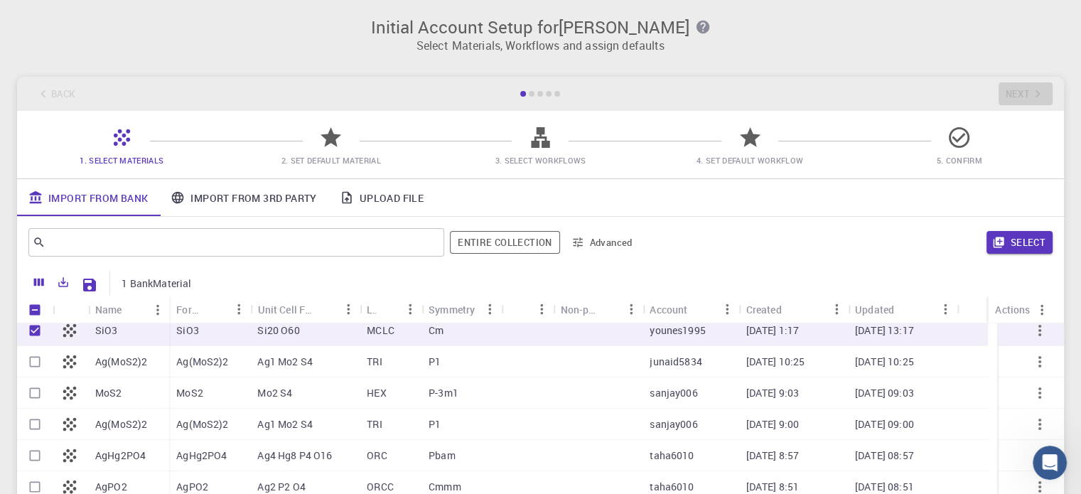
click at [227, 336] on div "SiO3" at bounding box center [209, 330] width 81 height 31
checkbox input "false"
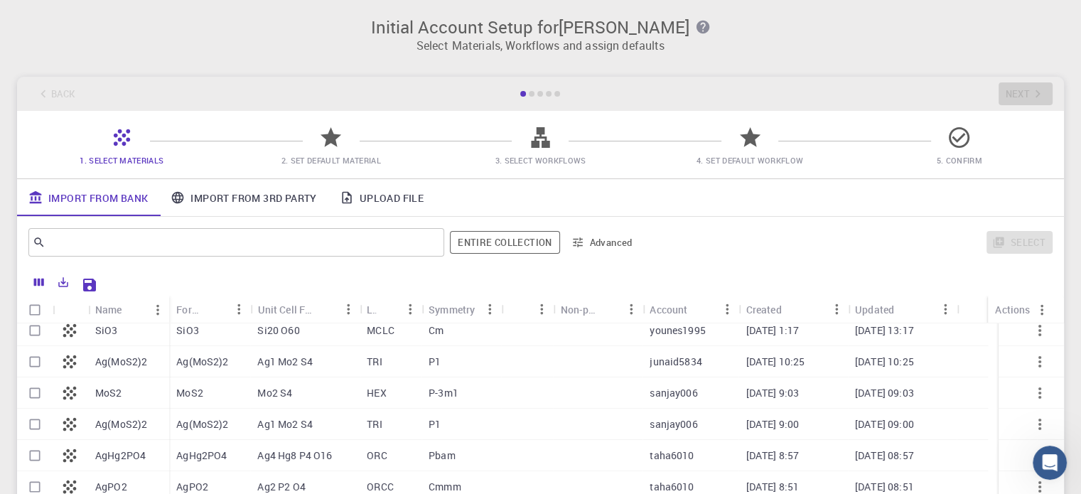
click at [227, 336] on div "SiO3" at bounding box center [209, 330] width 81 height 31
checkbox input "true"
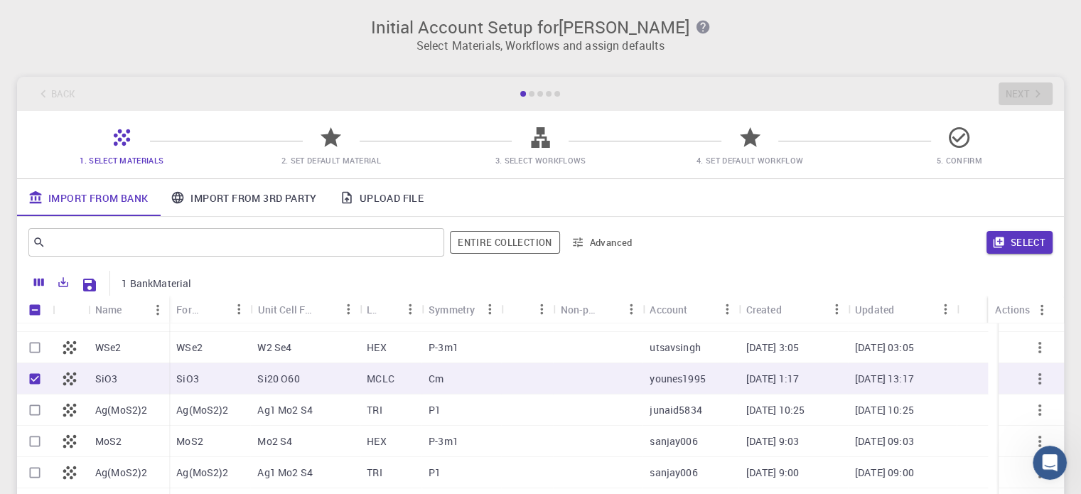
scroll to position [0, 0]
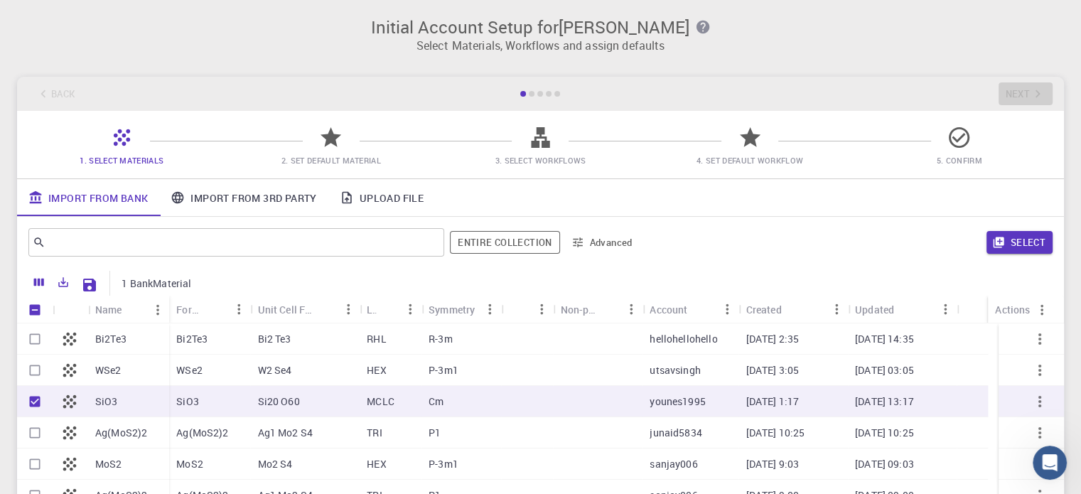
click at [250, 378] on div "WSe2 W2 Se4 HEX P-3m1 utsavsingh 09-12-2025 3:05 09-12-2025 03:05" at bounding box center [578, 370] width 819 height 31
click at [250, 378] on div "W2 Se4" at bounding box center [304, 370] width 109 height 31
checkbox input "true"
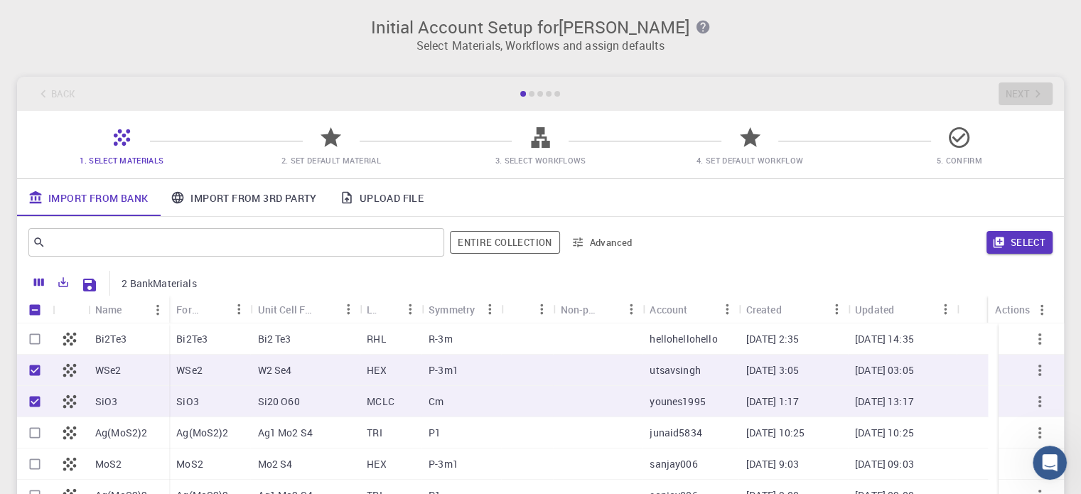
click at [223, 389] on div "SiO3" at bounding box center [209, 401] width 81 height 31
checkbox input "false"
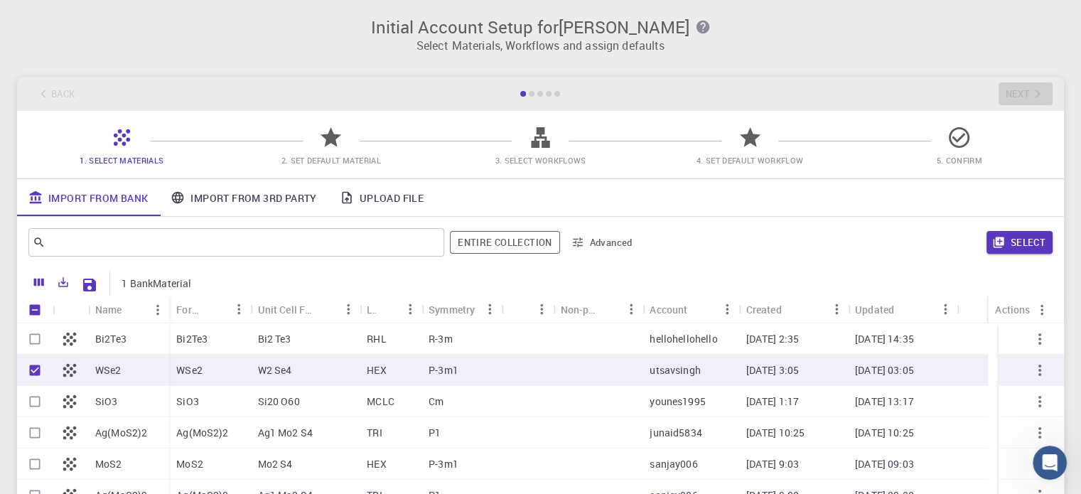
click at [193, 373] on p "WSe2" at bounding box center [189, 370] width 26 height 14
checkbox input "false"
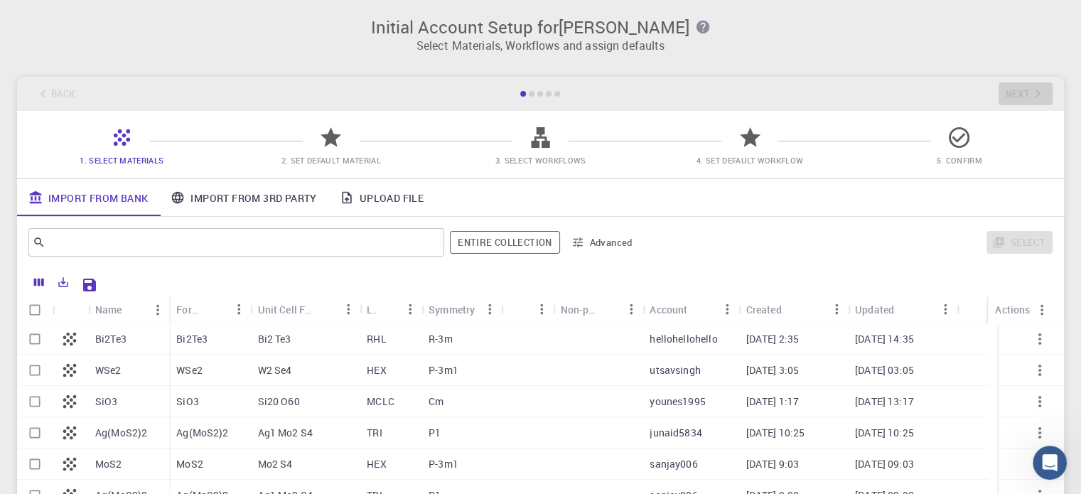
click at [124, 343] on p "Bi2Te3" at bounding box center [110, 339] width 31 height 14
checkbox input "true"
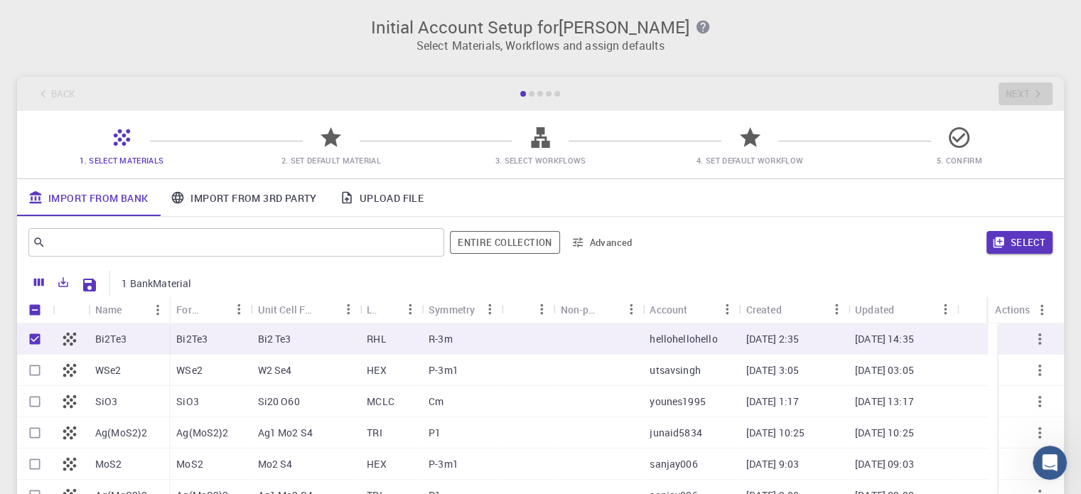
click at [124, 343] on p "Bi2Te3" at bounding box center [110, 339] width 31 height 14
checkbox input "false"
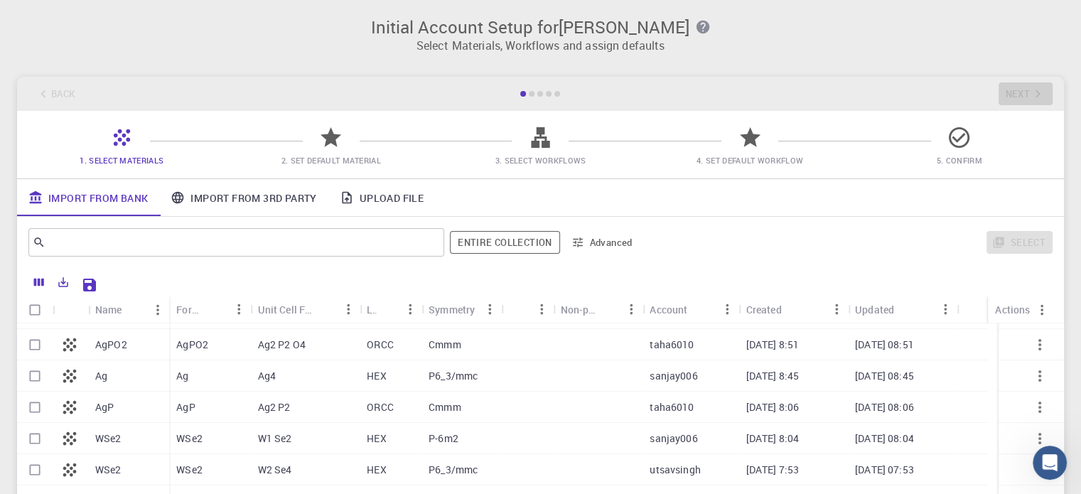
scroll to position [427, 0]
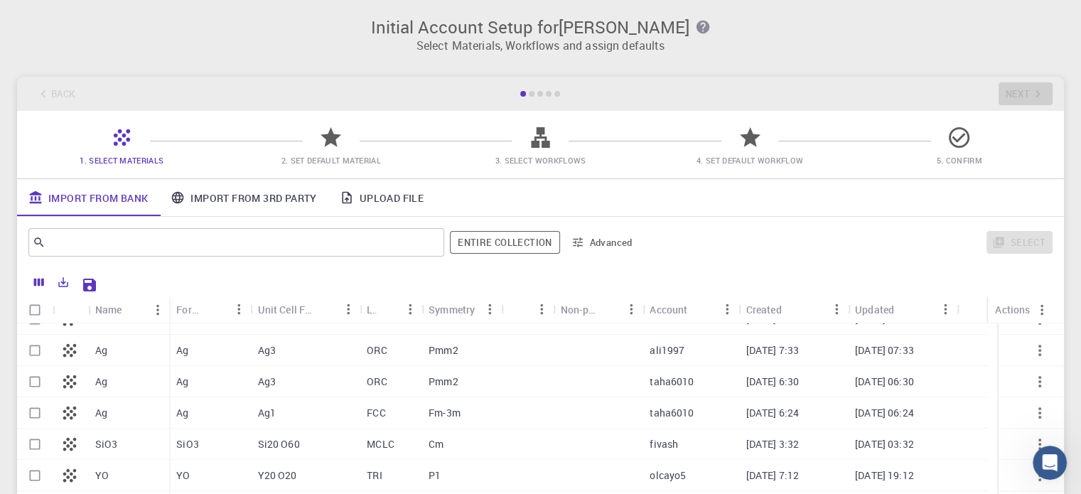
click at [302, 389] on div "Ag3" at bounding box center [304, 381] width 109 height 31
checkbox input "true"
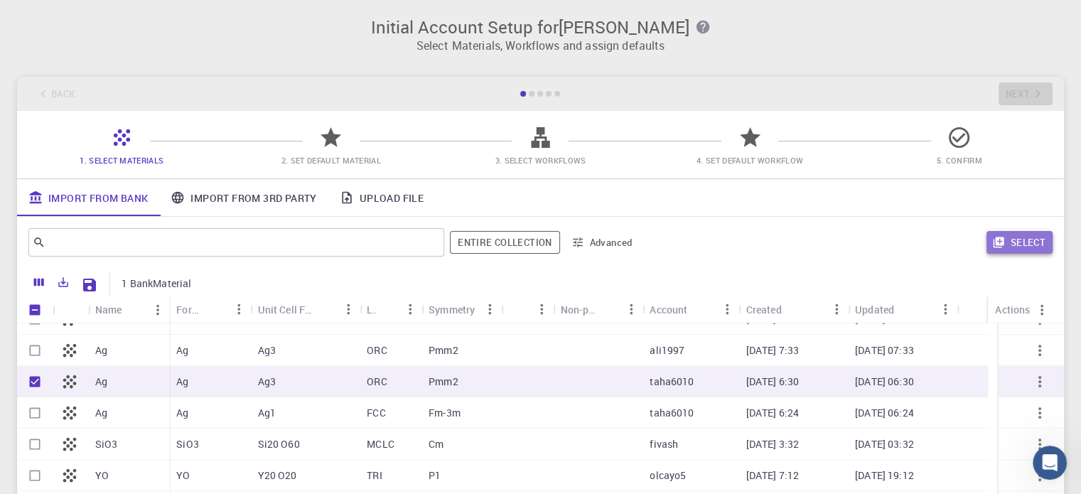
click at [1019, 240] on button "Select" at bounding box center [1020, 242] width 66 height 23
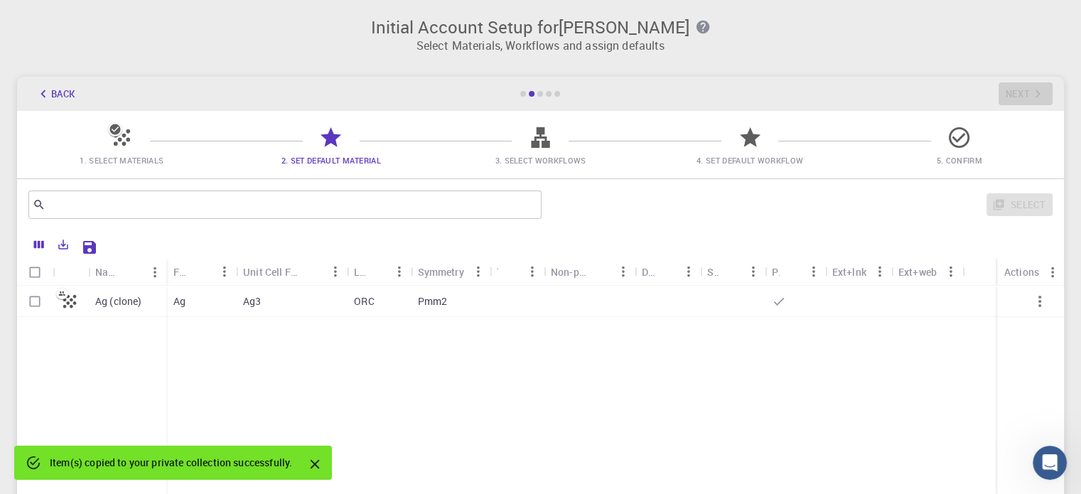
click at [361, 301] on p "ORC" at bounding box center [364, 301] width 20 height 14
checkbox input "true"
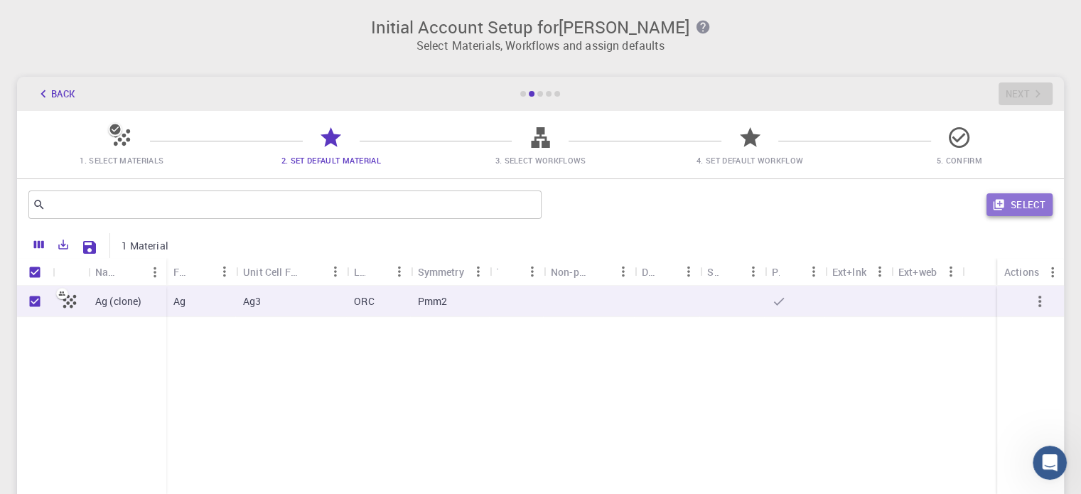
click at [1033, 205] on button "Select" at bounding box center [1020, 204] width 66 height 23
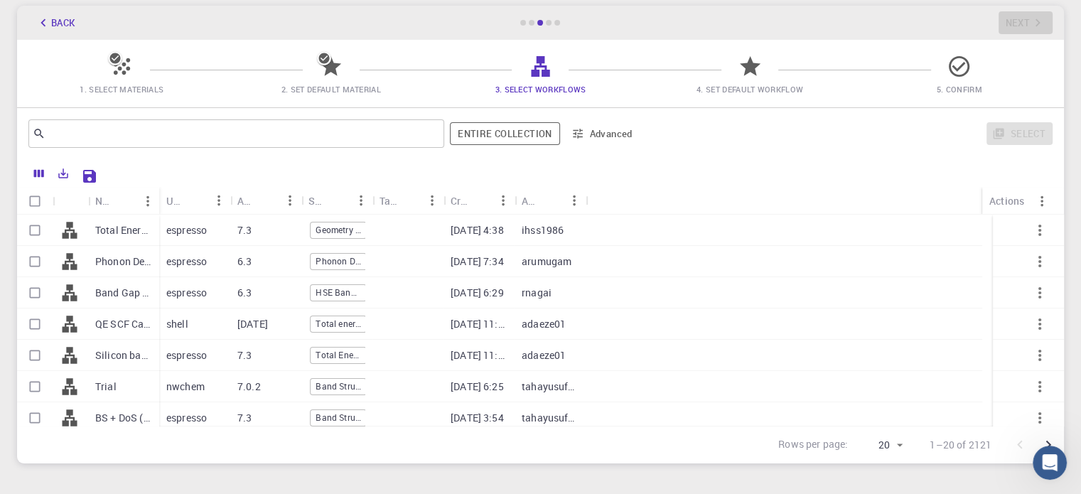
scroll to position [0, 3]
click at [389, 296] on div at bounding box center [408, 292] width 71 height 31
checkbox input "true"
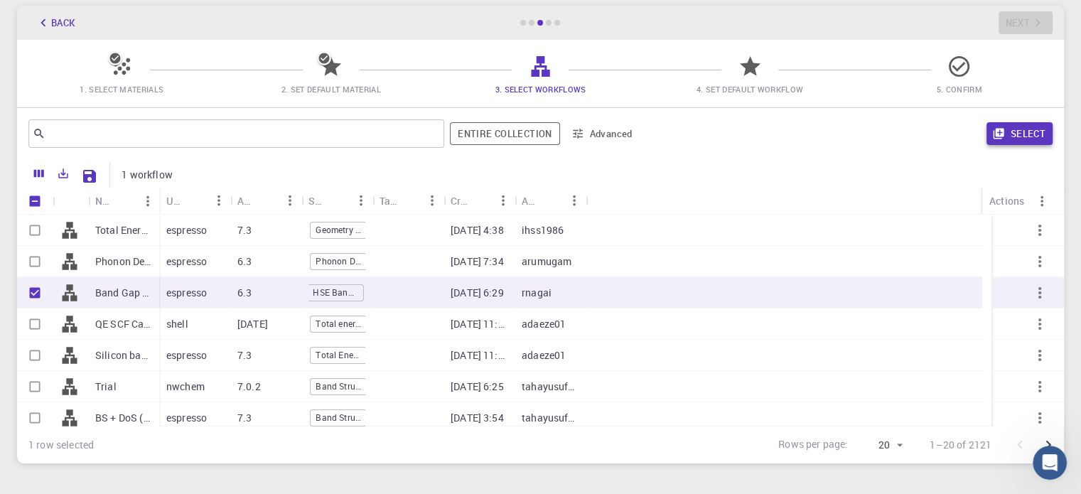
click at [1021, 128] on button "Select" at bounding box center [1020, 133] width 66 height 23
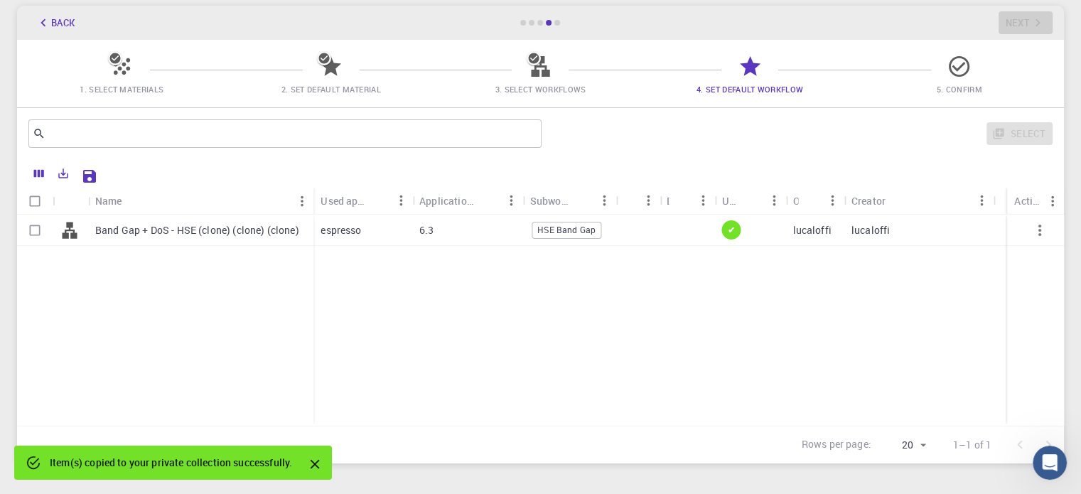
click at [547, 227] on span "HSE Band Gap" at bounding box center [566, 230] width 68 height 12
checkbox input "true"
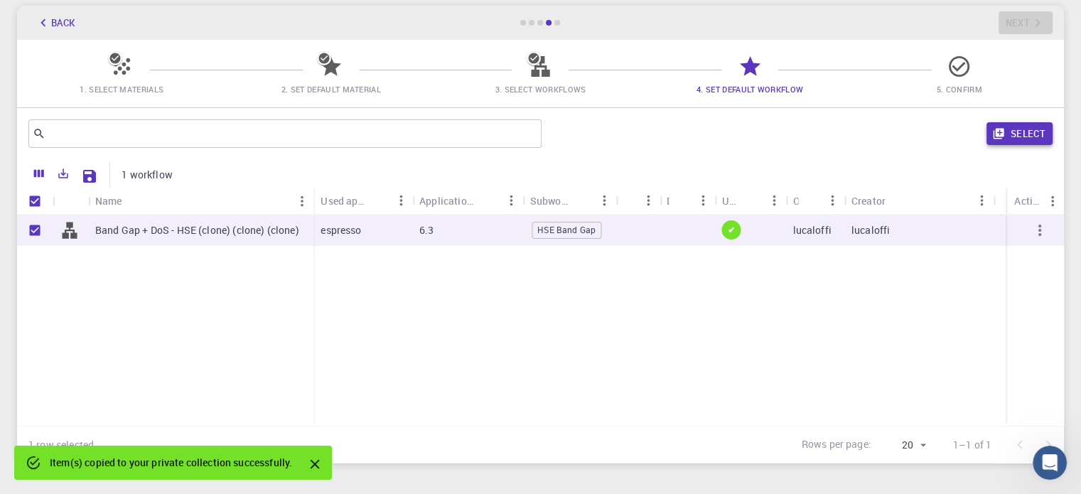
click at [1014, 130] on button "Select" at bounding box center [1020, 133] width 66 height 23
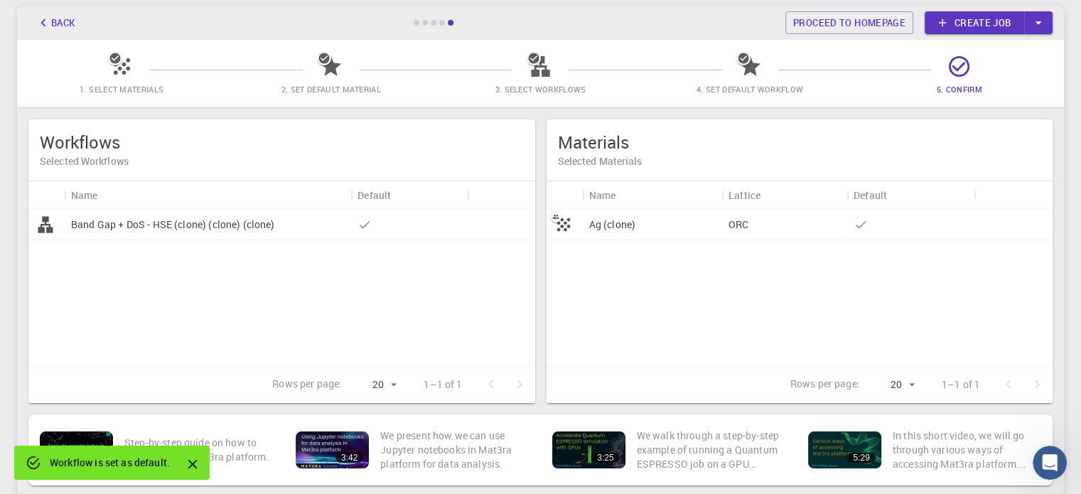
click at [668, 237] on div "Ag (clone)" at bounding box center [652, 224] width 140 height 31
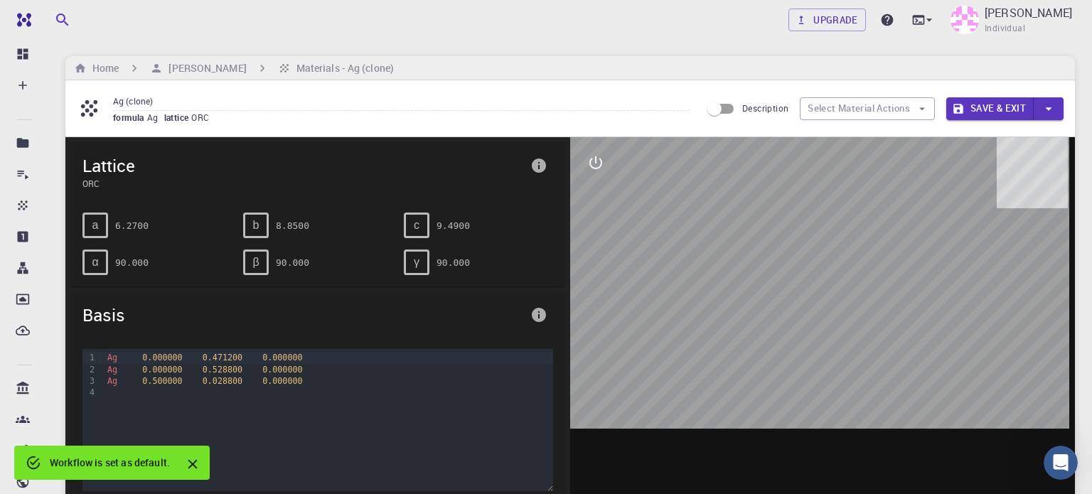
click at [795, 346] on div at bounding box center [822, 358] width 505 height 442
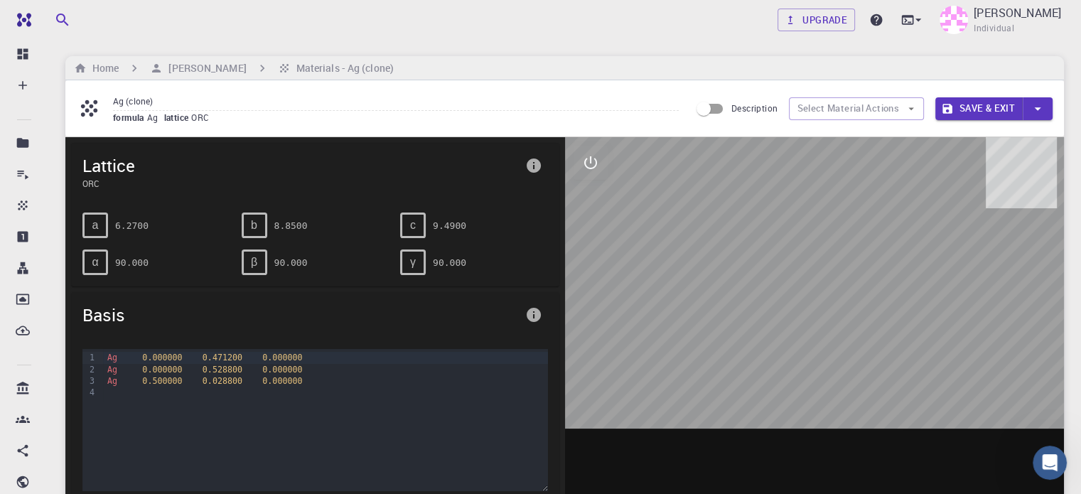
drag, startPoint x: 819, startPoint y: 407, endPoint x: 832, endPoint y: 401, distance: 14.9
click at [837, 403] on div at bounding box center [815, 358] width 500 height 442
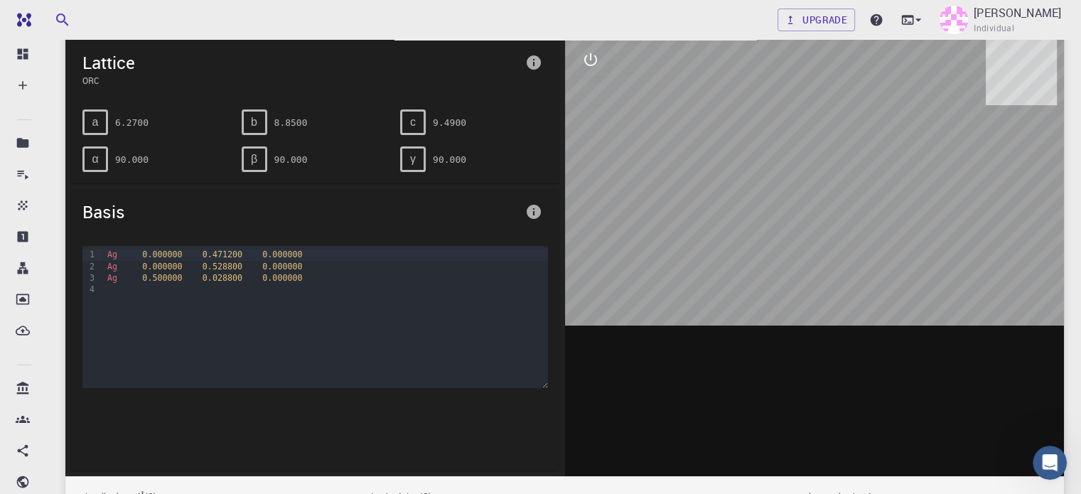
scroll to position [71, 0]
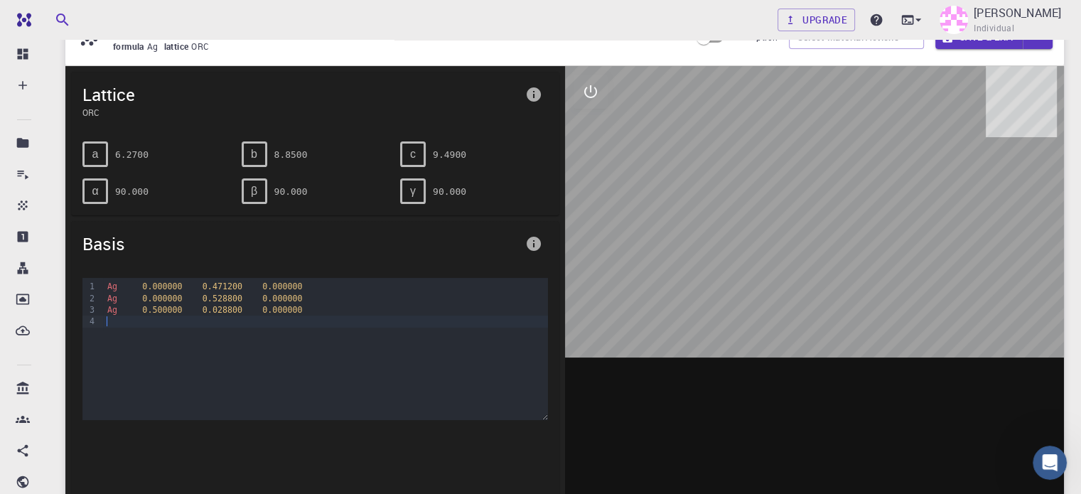
click at [444, 338] on div "Ag 0.000000 0.471200 0.000000 Ag 0.000000 0.528800 0.000000 Ag 0.500000 0.02880…" at bounding box center [325, 349] width 444 height 142
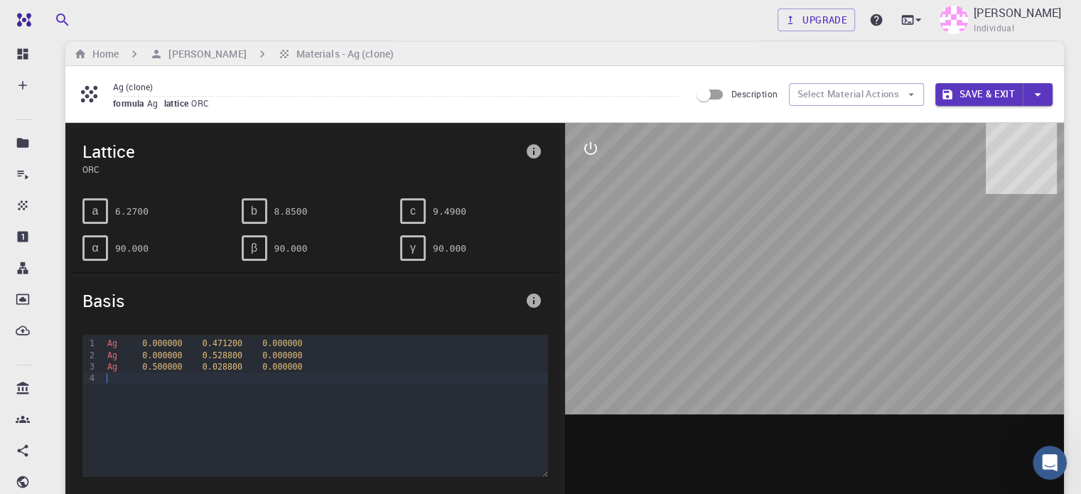
scroll to position [0, 0]
